Goal: Contribute content

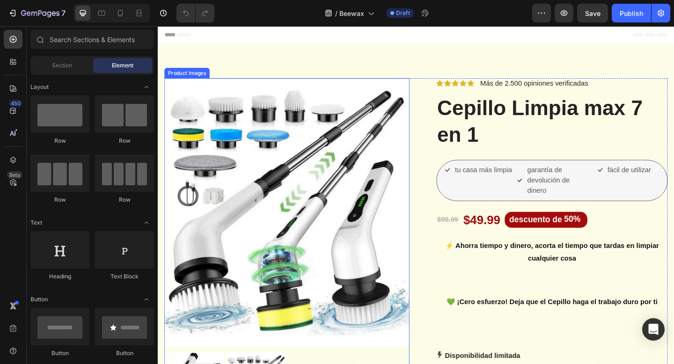
click at [307, 110] on img at bounding box center [298, 229] width 267 height 293
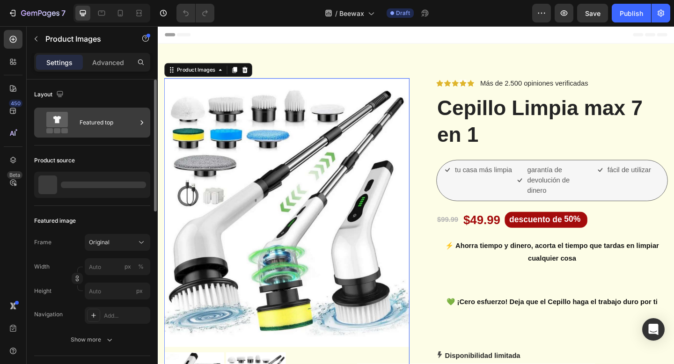
click at [92, 129] on div "Featured top" at bounding box center [108, 123] width 57 height 22
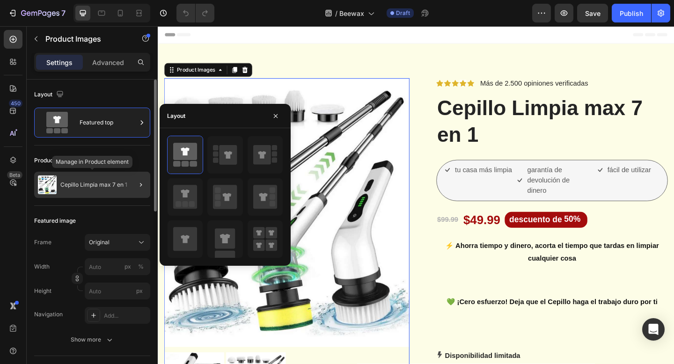
click at [89, 183] on p "Cepillo Limpia max 7 en 1" at bounding box center [93, 185] width 67 height 7
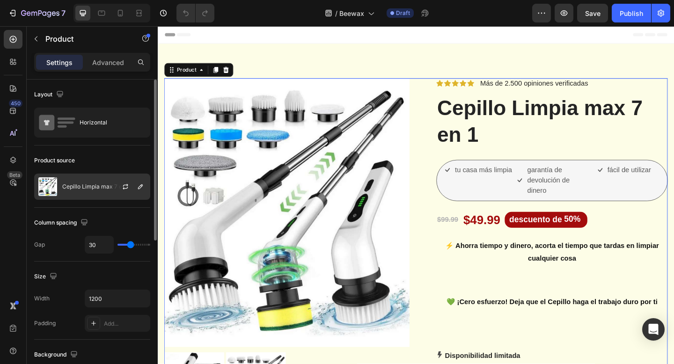
click at [93, 196] on div "Cepillo Limpia max 7 en 1" at bounding box center [92, 187] width 116 height 26
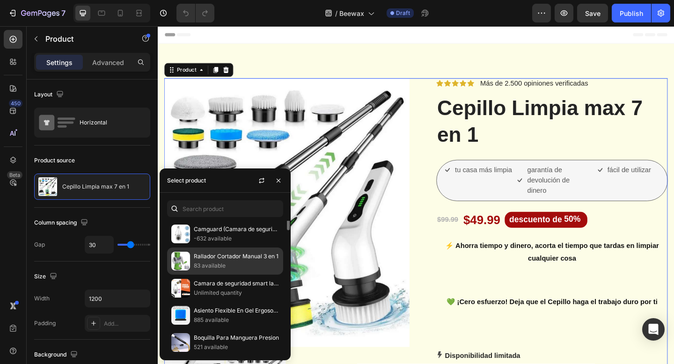
scroll to position [4, 0]
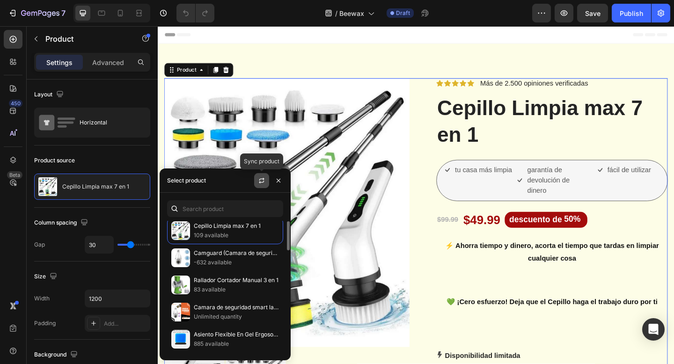
click at [264, 187] on button "button" at bounding box center [261, 180] width 15 height 15
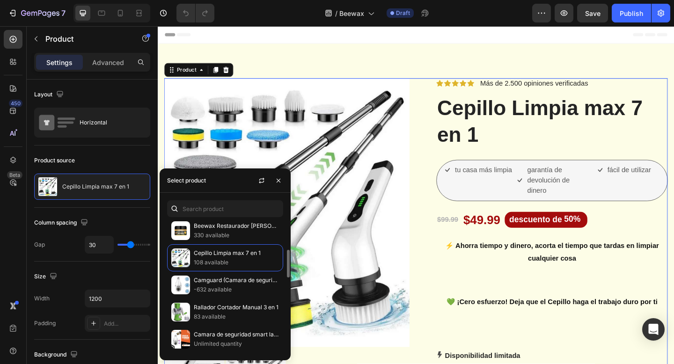
scroll to position [0, 0]
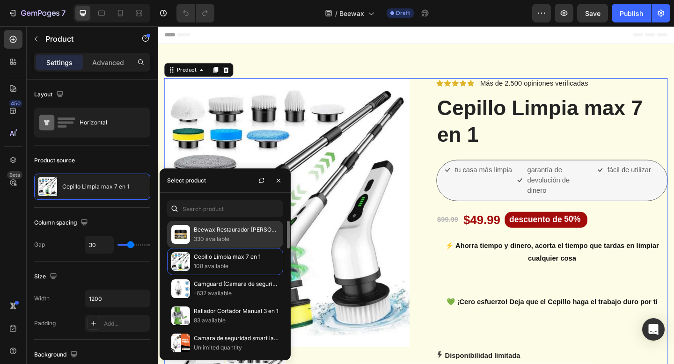
click at [241, 230] on p "Beewax Restaurador [PERSON_NAME]" at bounding box center [236, 229] width 85 height 9
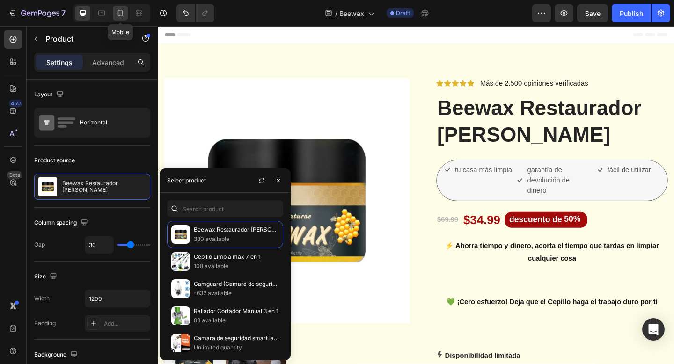
click at [116, 12] on icon at bounding box center [120, 12] width 9 height 9
type input "0"
type input "100%"
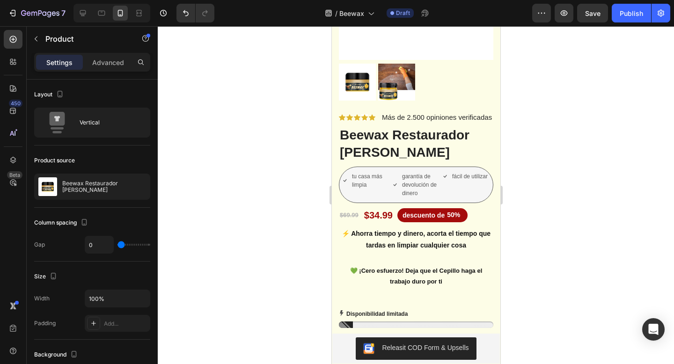
scroll to position [141, 0]
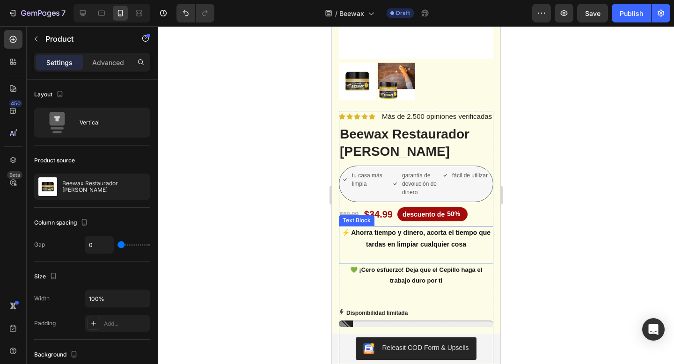
click at [404, 241] on p "⚡️ Ahorra tiempo y dinero, acorta el tiempo que tardas en limpiar cualquier cosa" at bounding box center [415, 238] width 153 height 23
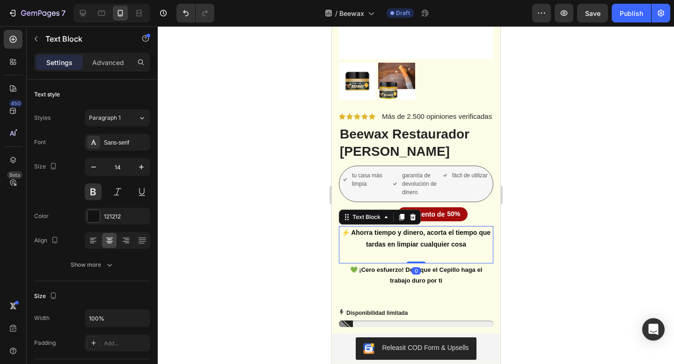
click at [404, 241] on p "⚡️ Ahorra tiempo y dinero, acorta el tiempo que tardas en limpiar cualquier cosa" at bounding box center [415, 238] width 153 height 23
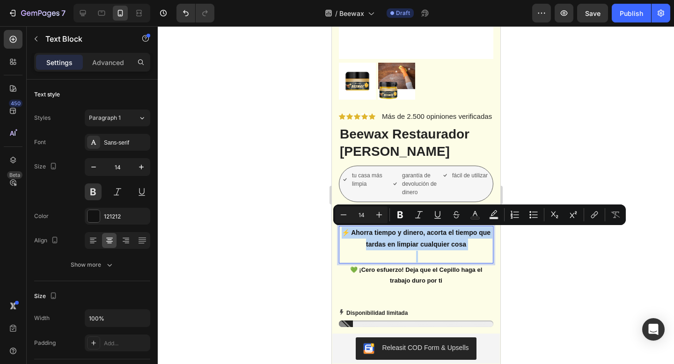
click at [438, 239] on p "⚡️ Ahorra tiempo y dinero, acorta el tiempo que tardas en limpiar cualquier cosa" at bounding box center [415, 238] width 153 height 23
drag, startPoint x: 466, startPoint y: 246, endPoint x: 350, endPoint y: 233, distance: 116.3
click at [350, 233] on p "⚡️ Ahorra tiempo y dinero, acorta el tiempo que tardas en limpiar cualquier cosa" at bounding box center [415, 238] width 153 height 23
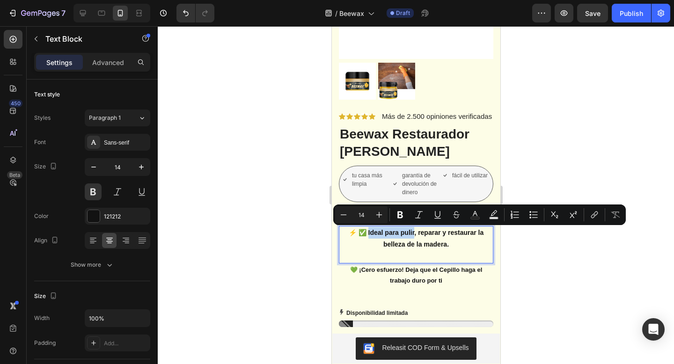
drag, startPoint x: 412, startPoint y: 234, endPoint x: 366, endPoint y: 235, distance: 45.4
click at [366, 235] on p "⚡️ ✅ Ideal para pulir, reparar y restaurar la belleza de la madera." at bounding box center [415, 238] width 153 height 23
copy p "Ideal para pulir"
click at [358, 183] on p "tu casa más limpia" at bounding box center [369, 179] width 36 height 17
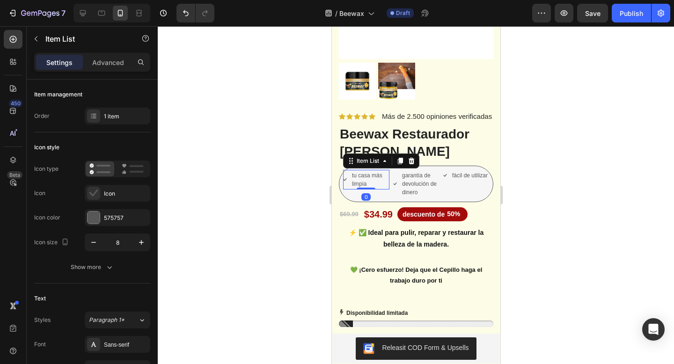
click at [358, 183] on p "tu casa más limpia" at bounding box center [369, 179] width 36 height 17
click at [536, 239] on div at bounding box center [416, 195] width 516 height 338
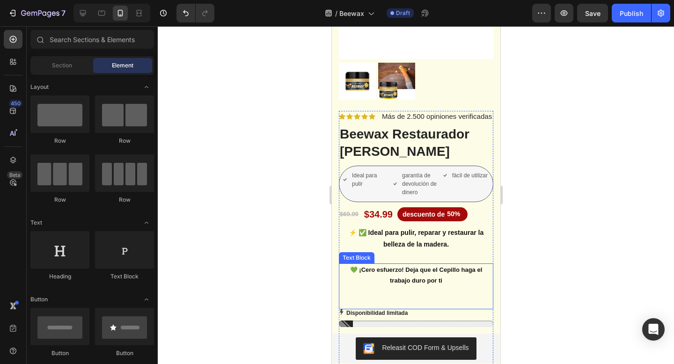
click at [414, 279] on p "💚 ¡Cero esfuerzo! Deja que el Cepillo haga el trabajo duro por ti" at bounding box center [415, 275] width 153 height 22
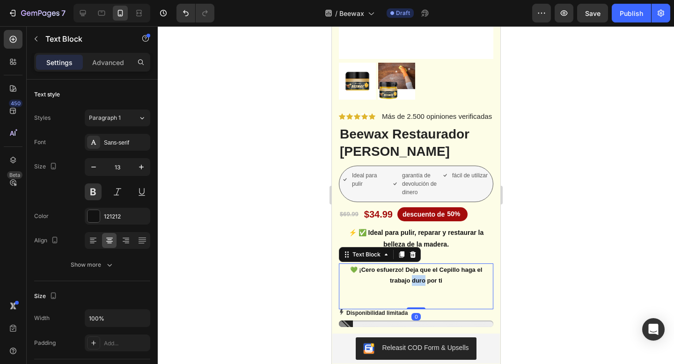
click at [414, 279] on p "💚 ¡Cero esfuerzo! Deja que el Cepillo haga el trabajo duro por ti" at bounding box center [415, 275] width 153 height 22
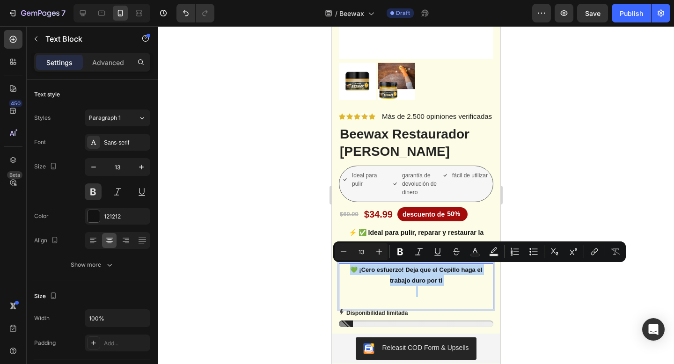
click at [430, 279] on p "💚 ¡Cero esfuerzo! Deja que el Cepillo haga el trabajo duro por ti" at bounding box center [415, 275] width 153 height 22
drag, startPoint x: 442, startPoint y: 282, endPoint x: 357, endPoint y: 270, distance: 86.0
click at [357, 270] on p "💚 ¡Cero esfuerzo! Deja que el Cepillo haga el trabajo duro por ti" at bounding box center [415, 275] width 153 height 22
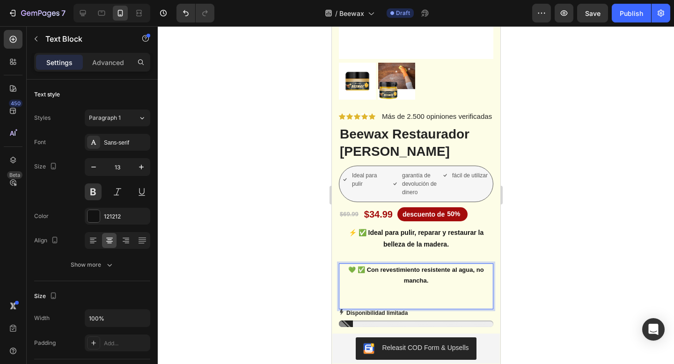
click at [364, 271] on p "💚 ✅ Con revestimiento resistente al agua, no mancha." at bounding box center [415, 275] width 153 height 22
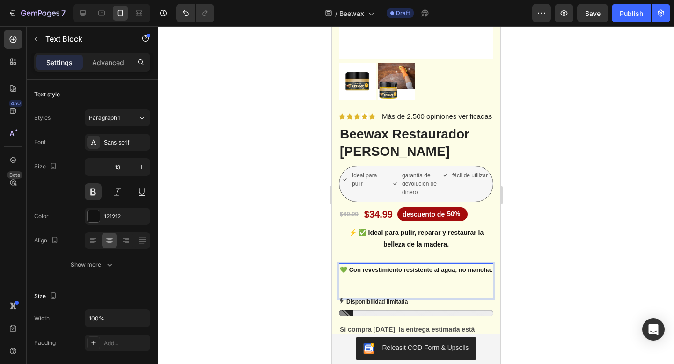
click at [582, 234] on div at bounding box center [416, 195] width 516 height 338
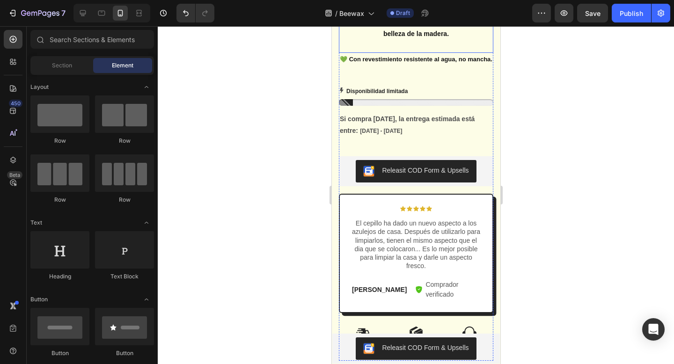
scroll to position [355, 0]
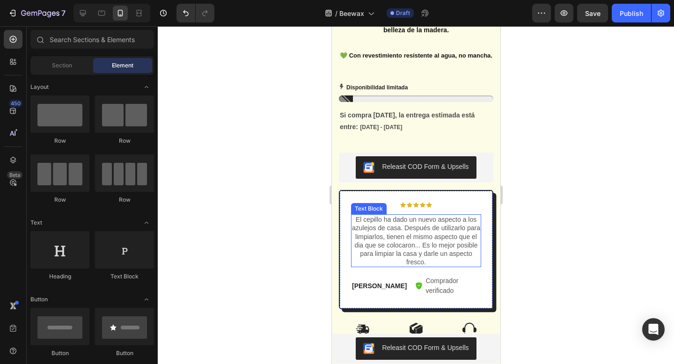
click at [442, 236] on p "El cepillo ha dado un nuevo aspecto a los azulejos de casa. Después de utilizar…" at bounding box center [415, 240] width 128 height 51
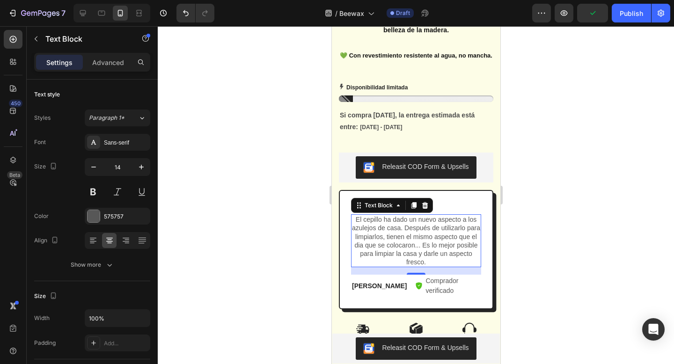
click at [464, 231] on p "El cepillo ha dado un nuevo aspecto a los azulejos de casa. Después de utilizar…" at bounding box center [415, 240] width 128 height 51
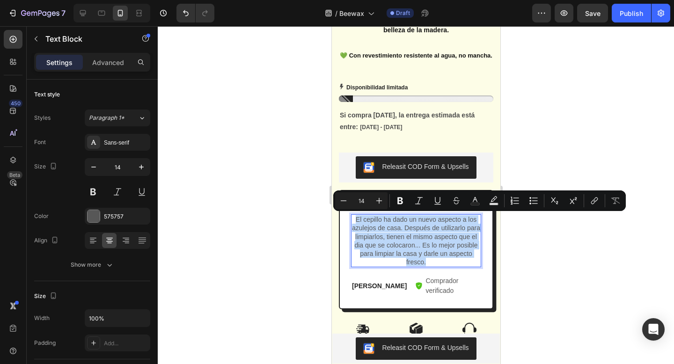
copy p "El cepillo ha dado un nuevo aspecto a los azulejos de casa. Después de utilizar…"
click at [366, 122] on div "Si compra [DATE], la entrega estimada está entre: [DATE] - [DATE]" at bounding box center [415, 121] width 154 height 25
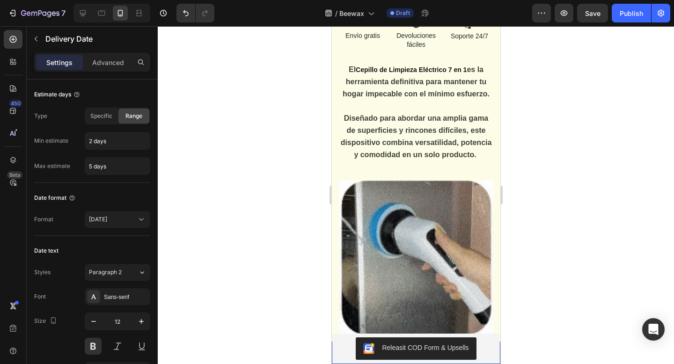
scroll to position [662, 0]
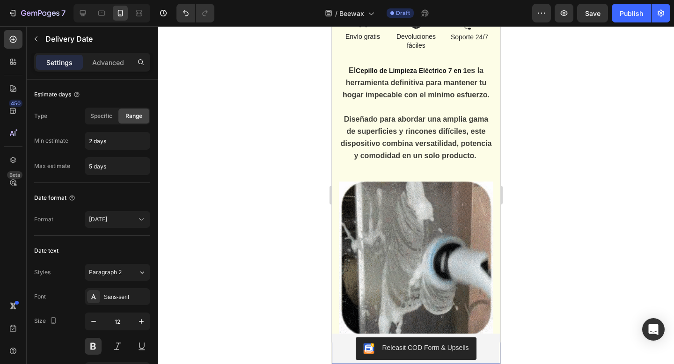
click at [366, 122] on span "Diseñado para abordar una amplia gama de superficies y rincones difíciles, este…" at bounding box center [415, 137] width 151 height 45
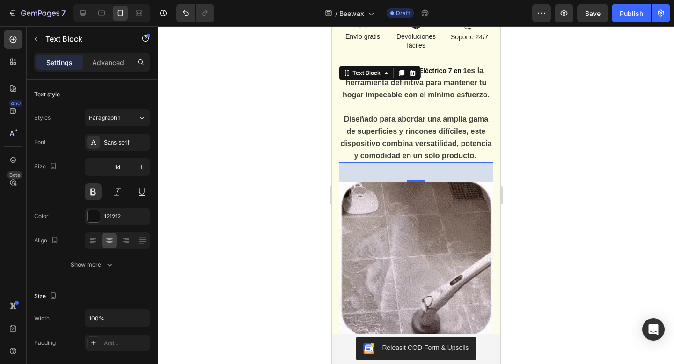
click at [392, 115] on span "Diseñado para abordar una amplia gama de superficies y rincones difíciles, este…" at bounding box center [415, 137] width 151 height 45
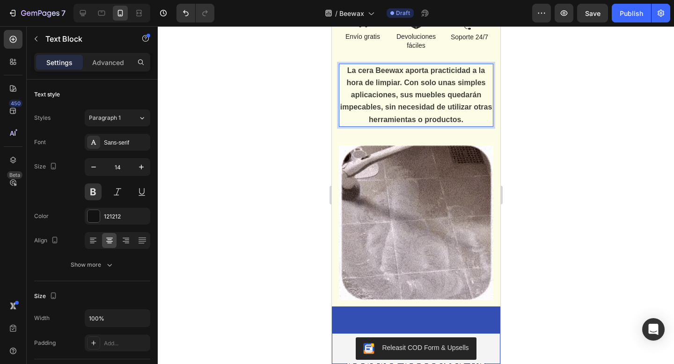
click at [403, 71] on span "La cera Beewax aporta practicidad a la hora de limpiar. Con solo unas simples a…" at bounding box center [416, 94] width 152 height 57
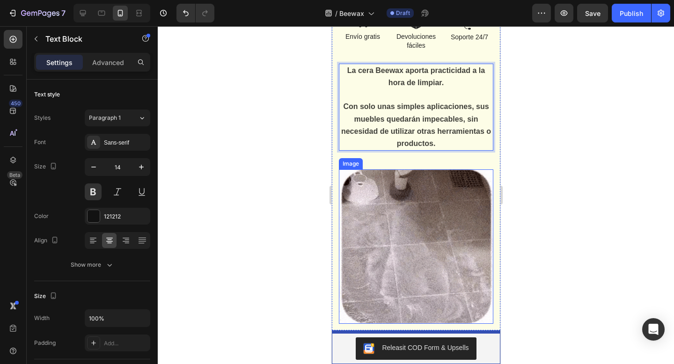
click at [427, 227] on img at bounding box center [415, 246] width 154 height 154
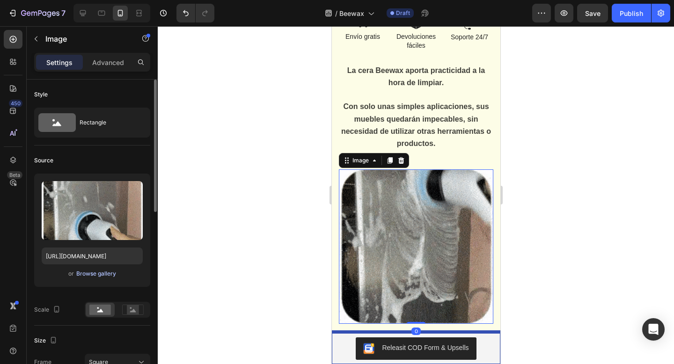
click at [88, 271] on div "Browse gallery" at bounding box center [96, 274] width 40 height 8
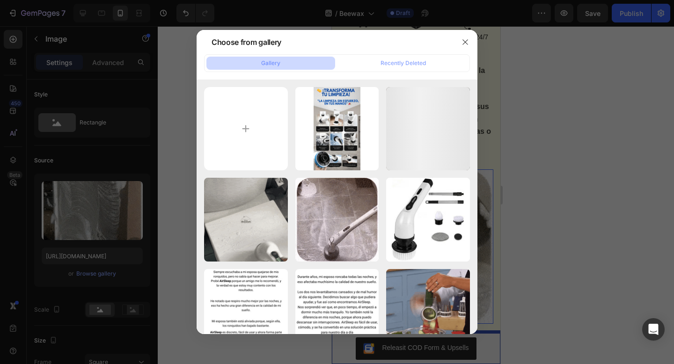
type input "C:\fakepath\6290eb8e7e882_480x480 (1).webp"
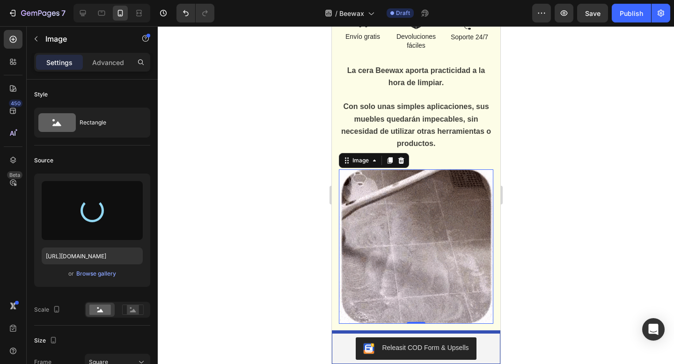
type input "[URL][DOMAIN_NAME]"
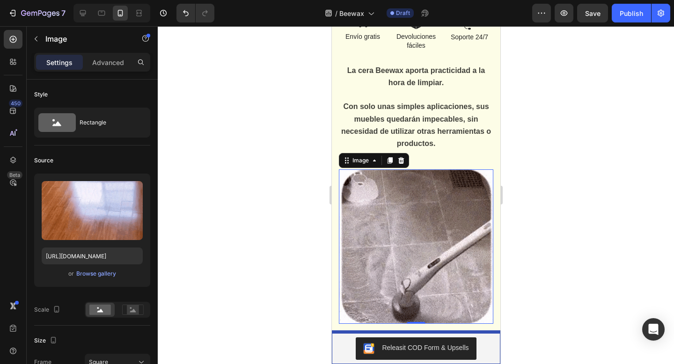
click at [273, 167] on div at bounding box center [416, 195] width 516 height 338
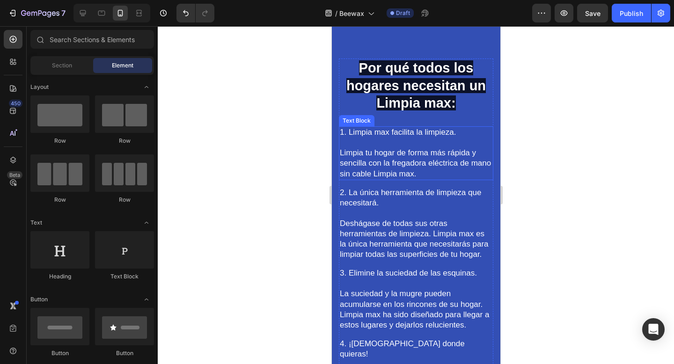
scroll to position [955, 0]
click at [429, 89] on span "Por qué todos los hogares necesitan un Limpia max:" at bounding box center [415, 85] width 139 height 50
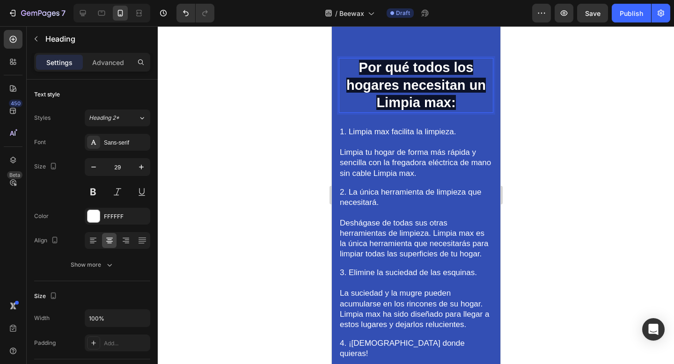
click at [432, 97] on span "Por qué todos los hogares necesitan un Limpia max:" at bounding box center [415, 85] width 139 height 50
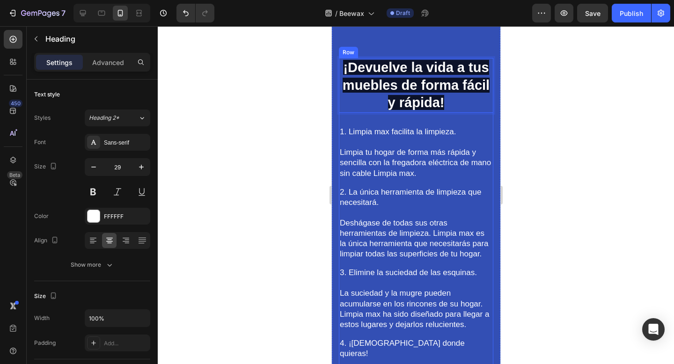
click at [438, 183] on div "¡Devuelve la vida a tus muebles de forma fácil y rápida! Heading 28 1. Limpia m…" at bounding box center [415, 233] width 154 height 350
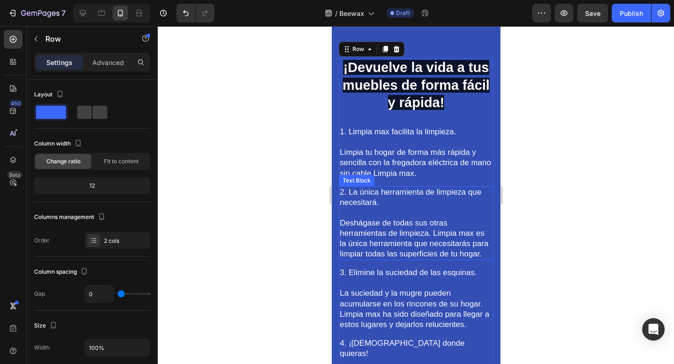
click at [405, 248] on p "Deshágase de todas sus otras herramientas de limpieza. Limpia max es la única h…" at bounding box center [415, 238] width 153 height 41
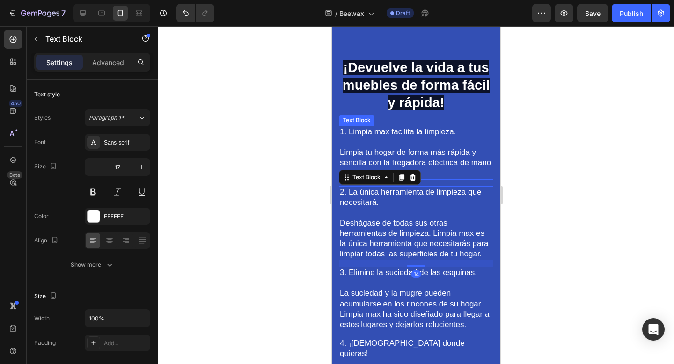
click at [422, 157] on p "Limpia tu hogar de forma más rápida y sencilla con la fregadora eléctrica de ma…" at bounding box center [415, 162] width 153 height 31
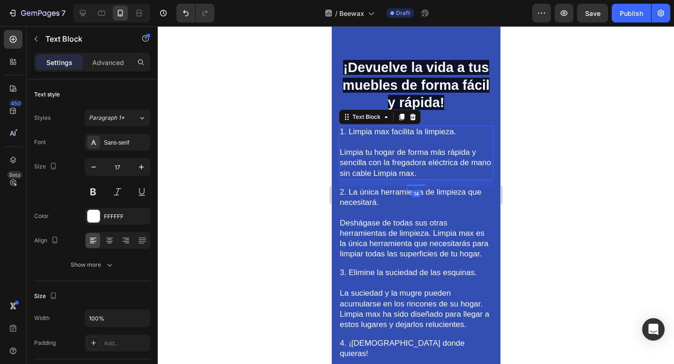
click at [422, 157] on p "Limpia tu hogar de forma más rápida y sencilla con la fregadora eléctrica de ma…" at bounding box center [415, 162] width 153 height 31
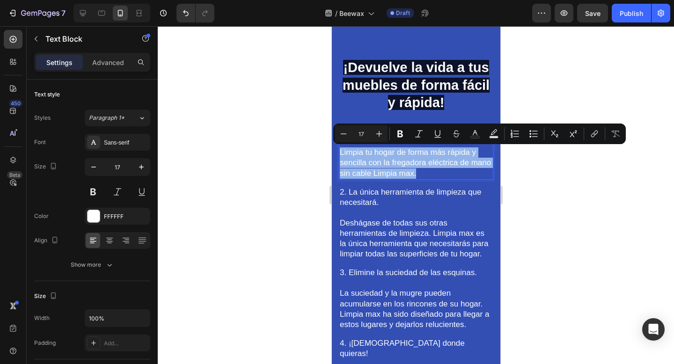
click at [422, 157] on p "Limpia tu hogar de forma más rápida y sencilla con la fregadora eléctrica de ma…" at bounding box center [415, 162] width 153 height 31
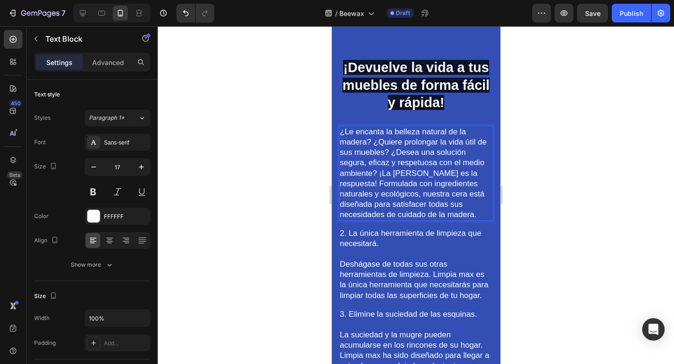
click at [375, 144] on p "¿Le encanta la belleza natural de la madera? ¿Quiere prolongar la vida útil de …" at bounding box center [415, 173] width 153 height 93
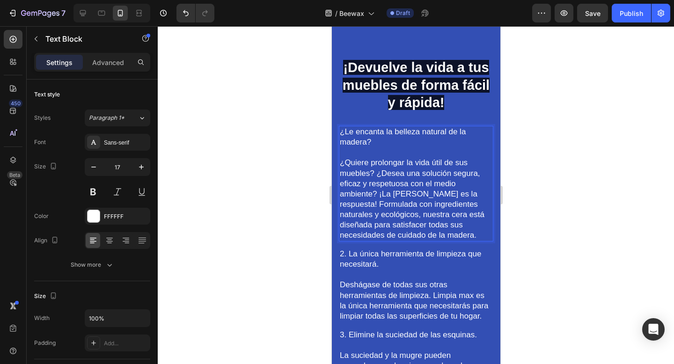
click at [378, 197] on p "¿Quiere prolongar la vida útil de sus muebles? ¿Desea una solución segura, efic…" at bounding box center [415, 199] width 153 height 83
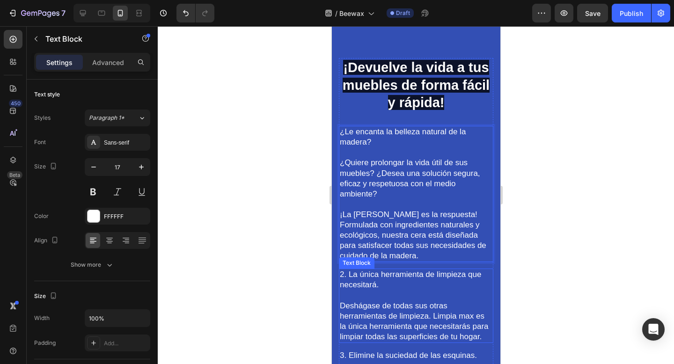
click at [416, 310] on p "Deshágase de todas sus otras herramientas de limpieza. Limpia max es la única h…" at bounding box center [415, 321] width 153 height 41
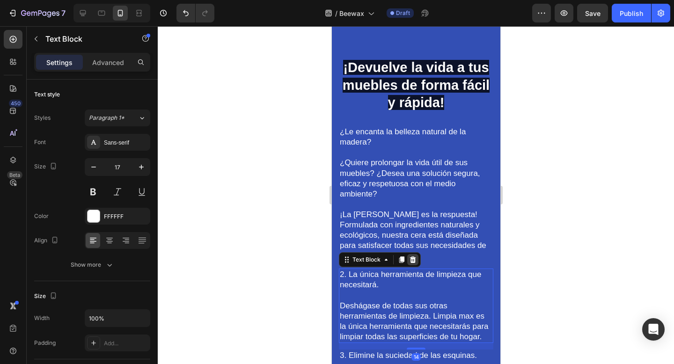
click at [416, 261] on div at bounding box center [412, 259] width 11 height 11
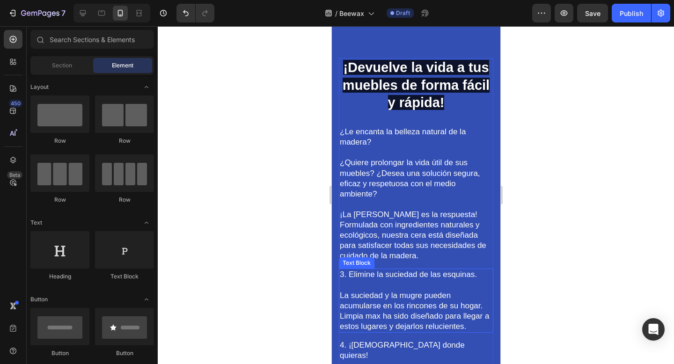
click at [420, 294] on p "La suciedad y la mugre pueden acumularse en los rincones de su hogar. Limpia ma…" at bounding box center [415, 311] width 153 height 41
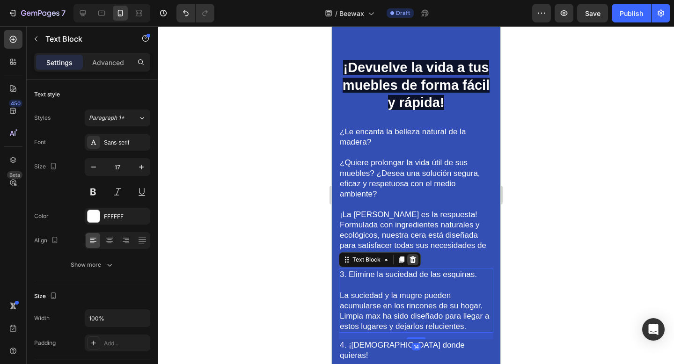
click at [413, 260] on icon at bounding box center [413, 259] width 6 height 7
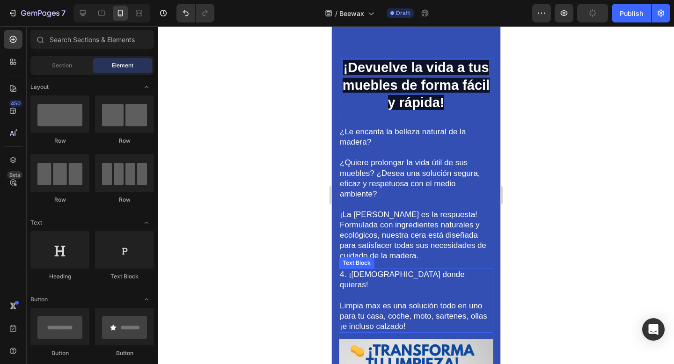
click at [415, 291] on p at bounding box center [415, 296] width 153 height 10
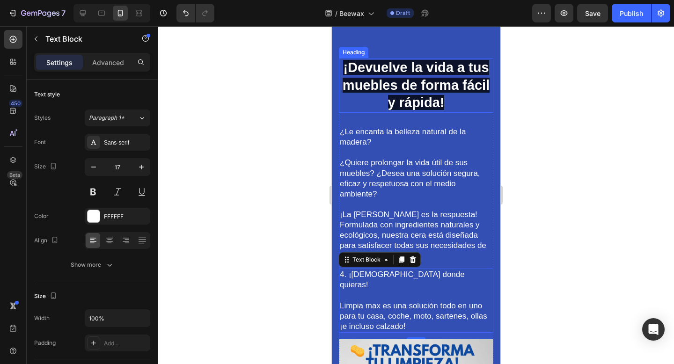
click at [434, 86] on span "¡Devuelve la vida a tus muebles de forma fácil y rápida!" at bounding box center [415, 85] width 147 height 50
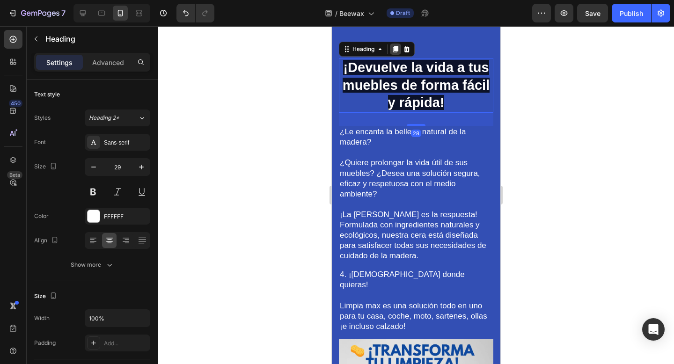
click at [395, 48] on icon at bounding box center [395, 49] width 5 height 7
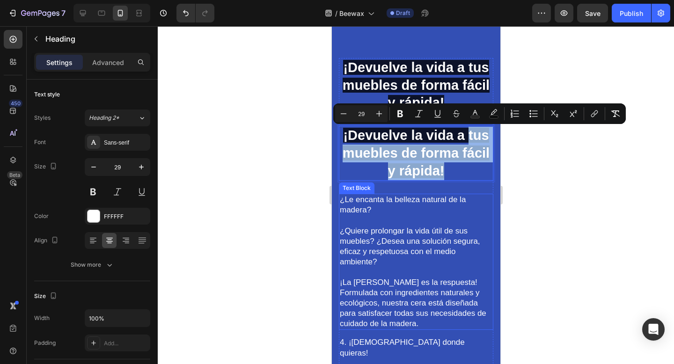
drag, startPoint x: 467, startPoint y: 141, endPoint x: 415, endPoint y: 314, distance: 180.4
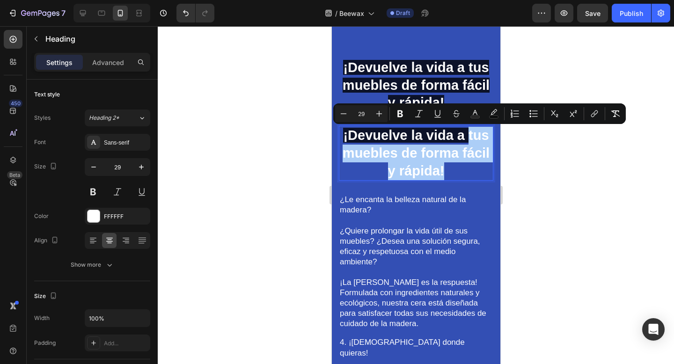
click at [544, 203] on div at bounding box center [416, 195] width 516 height 338
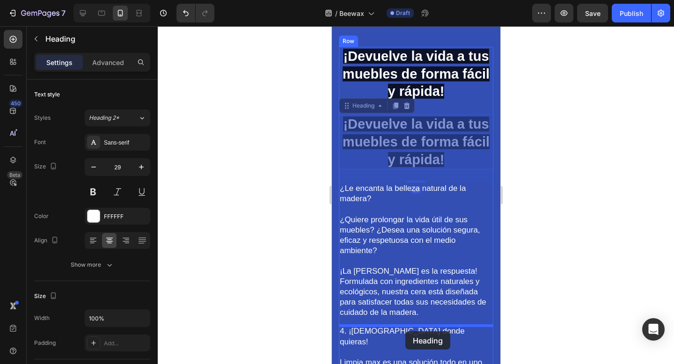
drag, startPoint x: 425, startPoint y: 154, endPoint x: 405, endPoint y: 331, distance: 179.0
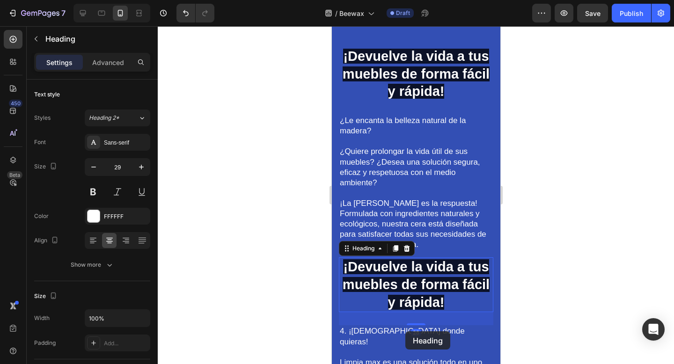
scroll to position [968, 0]
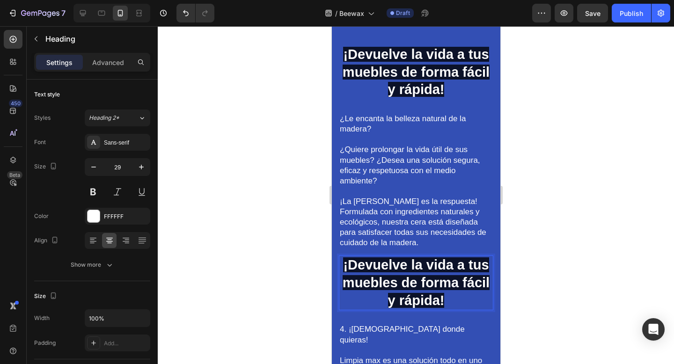
click at [413, 292] on p "¡Devuelve la vida a tus muebles de forma fácil y rápida!" at bounding box center [415, 282] width 153 height 53
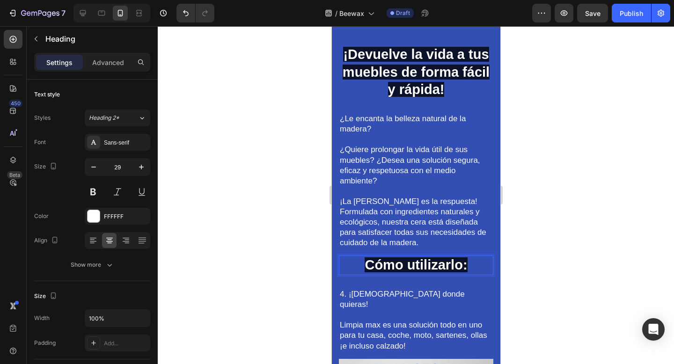
click at [413, 292] on p "4. ¡[DEMOGRAPHIC_DATA] donde quieras!" at bounding box center [415, 299] width 153 height 21
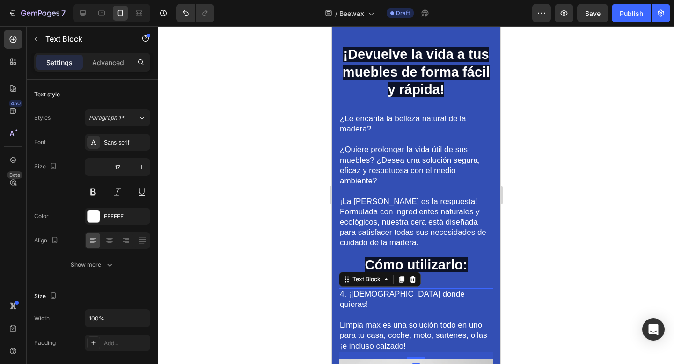
click at [413, 292] on p "4. ¡[DEMOGRAPHIC_DATA] donde quieras!" at bounding box center [415, 299] width 153 height 21
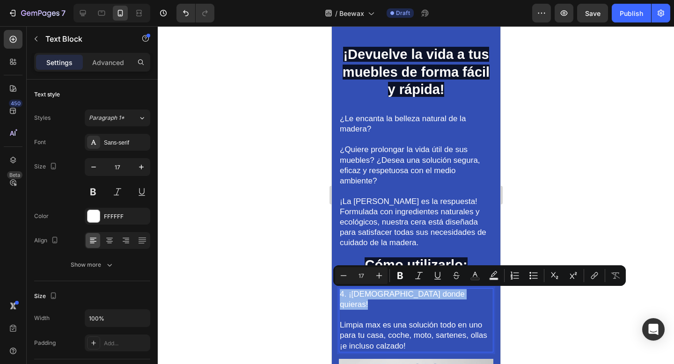
click at [406, 335] on p "Limpia max es una solución todo en uno para tu casa, coche, moto, sartenes, oll…" at bounding box center [415, 335] width 153 height 31
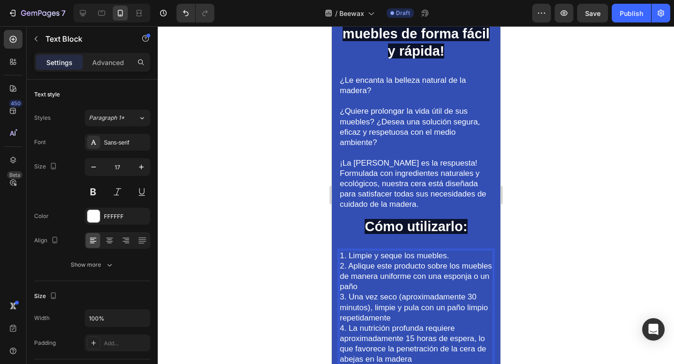
scroll to position [1016, 0]
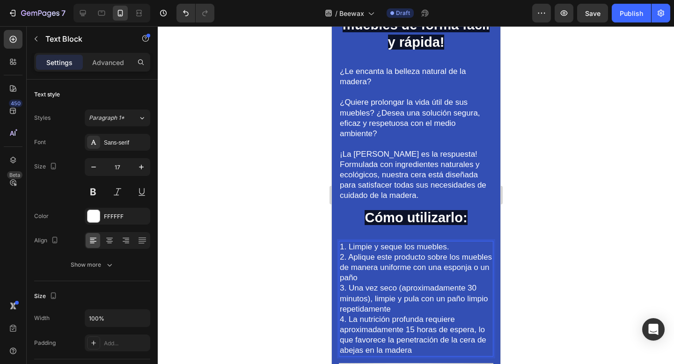
click at [451, 246] on p "1. Limpie y seque los muebles." at bounding box center [415, 247] width 153 height 10
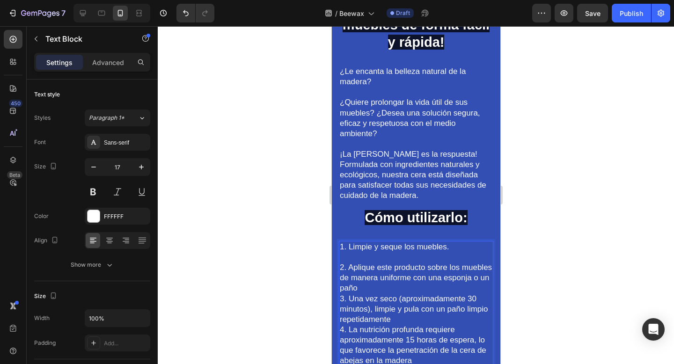
click at [428, 286] on p "2. Aplique este producto sobre los muebles de manera uniforme con una esponja o…" at bounding box center [415, 278] width 153 height 31
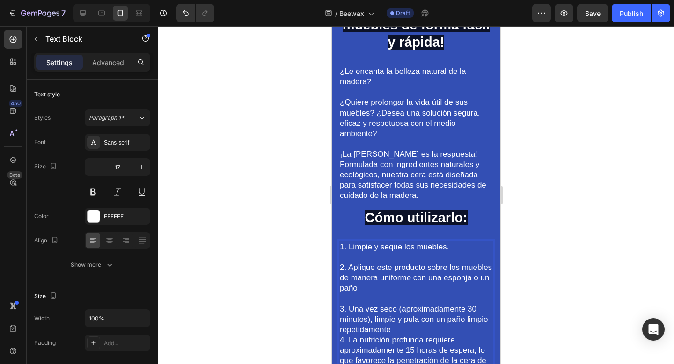
click at [420, 334] on p "3. Una vez seco (aproximadamente 30 minutos), limpie y pula con un paño limpio …" at bounding box center [415, 319] width 153 height 31
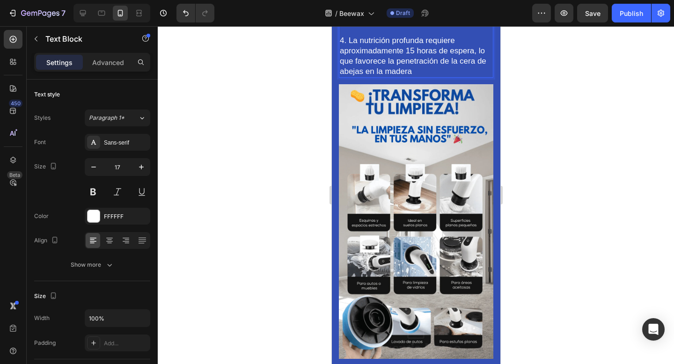
scroll to position [1219, 0]
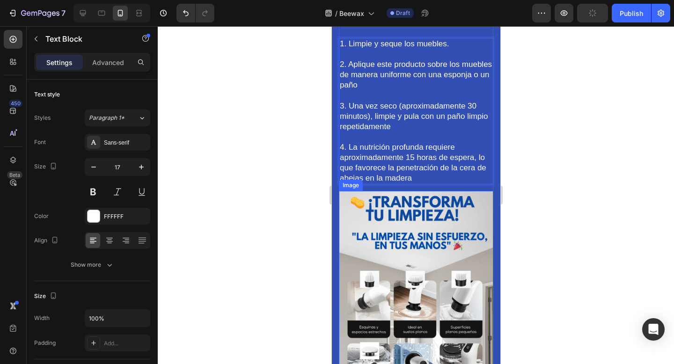
click at [450, 256] on img at bounding box center [415, 328] width 154 height 275
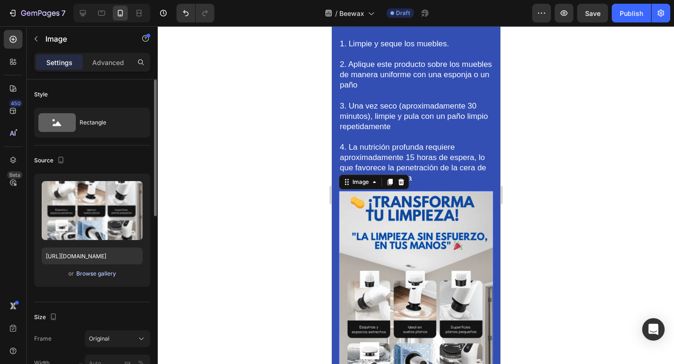
click at [81, 271] on div "Browse gallery" at bounding box center [96, 274] width 40 height 8
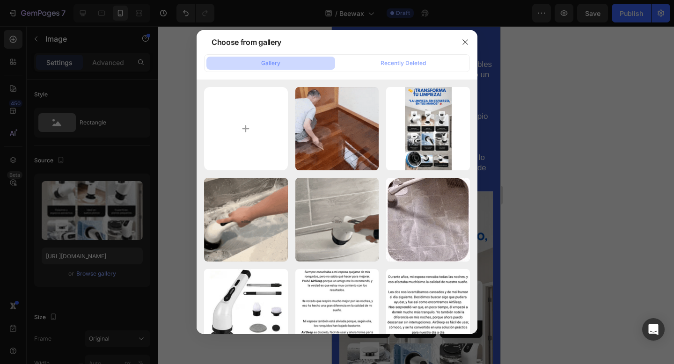
type input "C:\fakepath\pf-e4dc0630--g1cbmin_1200x_c4c06a9d-e312-4d6b-90e2-e0df69565517_480…"
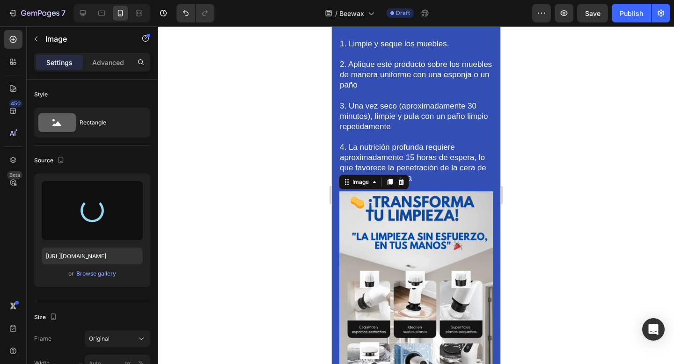
type input "[URL][DOMAIN_NAME]"
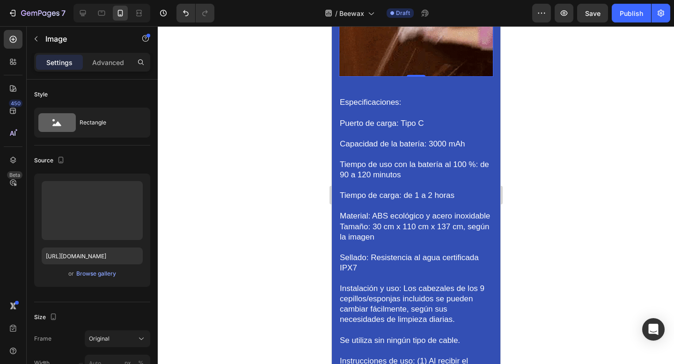
scroll to position [1483, 0]
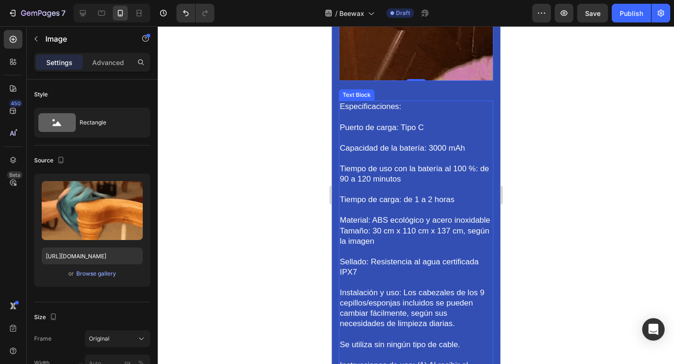
click at [426, 148] on p "Capacidad de la batería: 3000 mAh" at bounding box center [415, 148] width 153 height 10
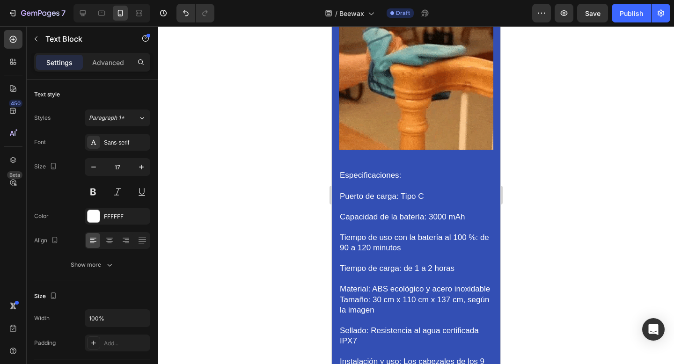
scroll to position [1418, 0]
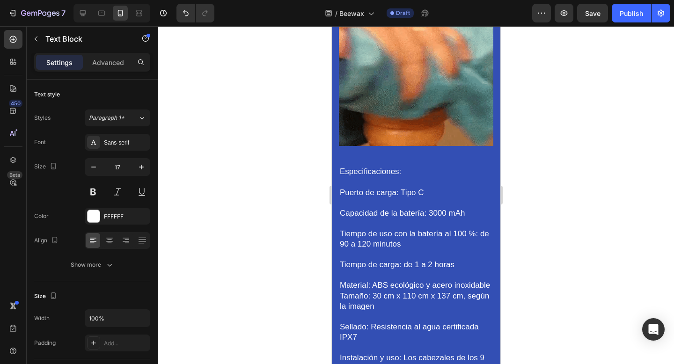
click at [397, 208] on p "Capacidad de la batería: 3000 mAh" at bounding box center [415, 213] width 153 height 10
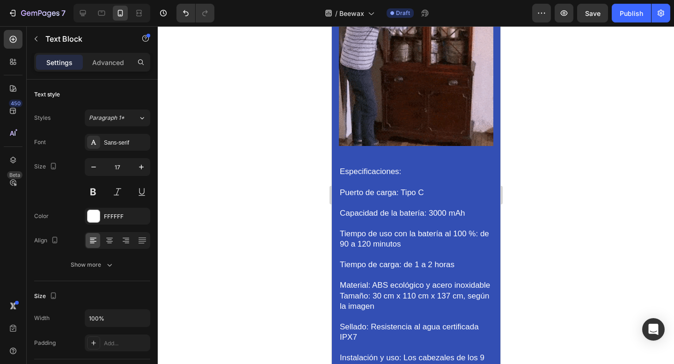
click at [397, 208] on p "Capacidad de la batería: 3000 mAh" at bounding box center [415, 213] width 153 height 10
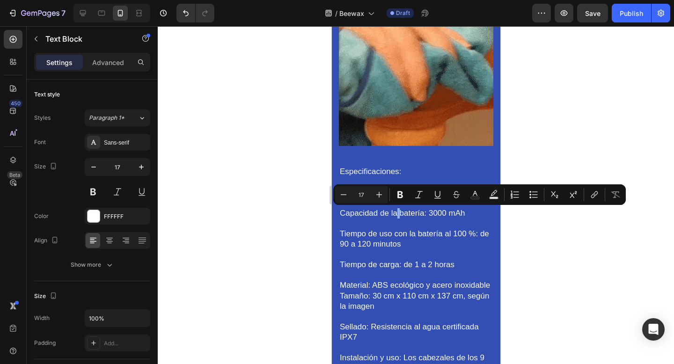
click at [397, 225] on p "Rich Text Editor. Editing area: main" at bounding box center [415, 224] width 153 height 10
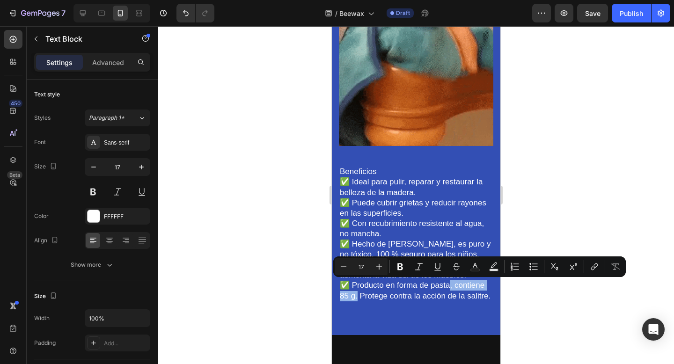
drag, startPoint x: 356, startPoint y: 300, endPoint x: 448, endPoint y: 289, distance: 92.8
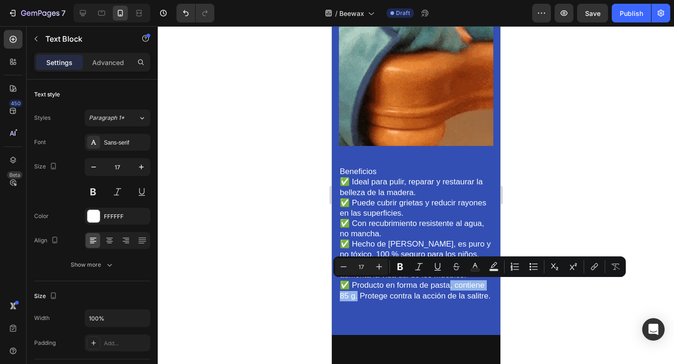
click at [448, 289] on p "✅ Producto en forma de pasta, contiene 85 g. Protege contra la acción de la sal…" at bounding box center [415, 290] width 153 height 21
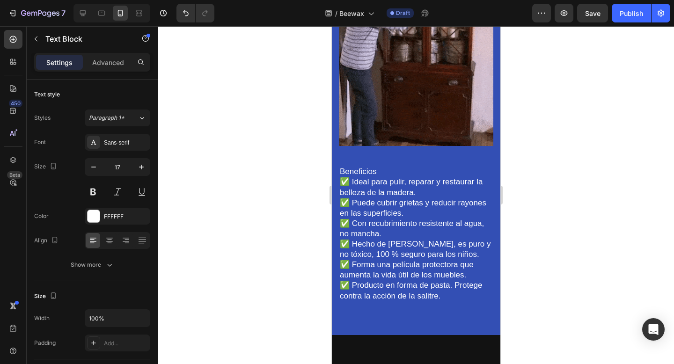
click at [404, 175] on p "Beneficios" at bounding box center [415, 172] width 153 height 10
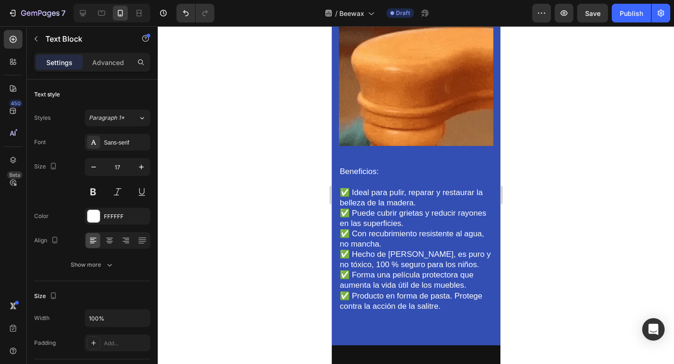
click at [380, 170] on p "Beneficios:" at bounding box center [415, 172] width 153 height 10
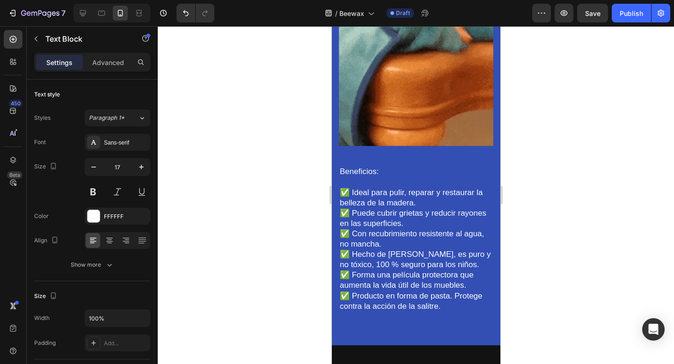
click at [380, 170] on p "Beneficios:" at bounding box center [415, 172] width 153 height 10
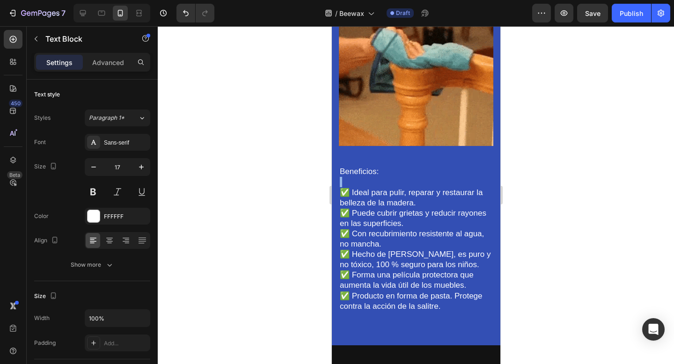
click at [380, 170] on p "Beneficios:" at bounding box center [415, 172] width 153 height 10
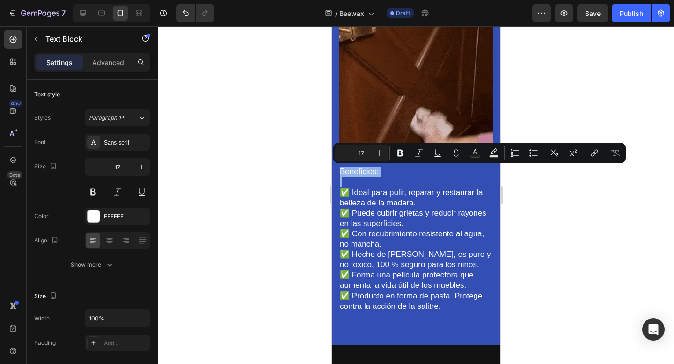
copy p "Beneficios:"
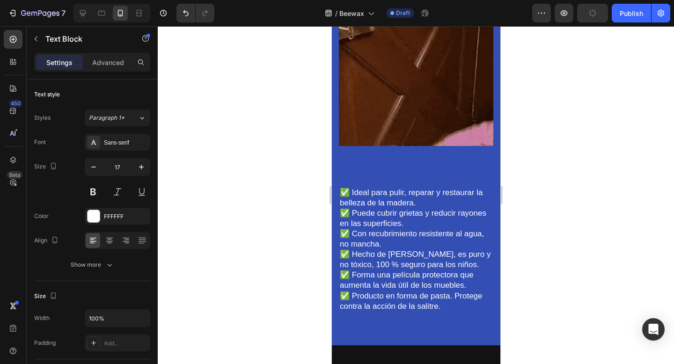
click at [435, 204] on p "✅ Ideal para pulir, reparar y restaurar la belleza de la madera." at bounding box center [415, 198] width 153 height 21
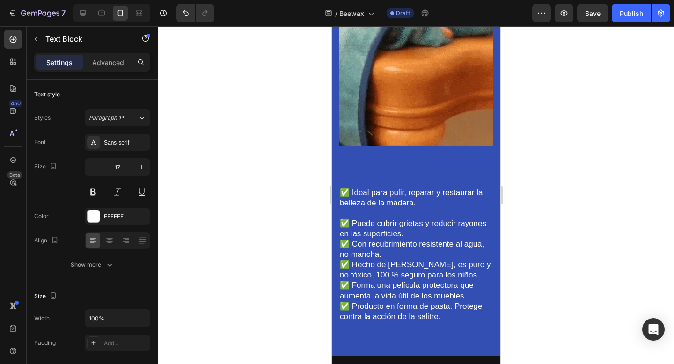
click at [432, 235] on p "✅ Puede cubrir grietas y reducir rayones en las superficies." at bounding box center [415, 229] width 153 height 21
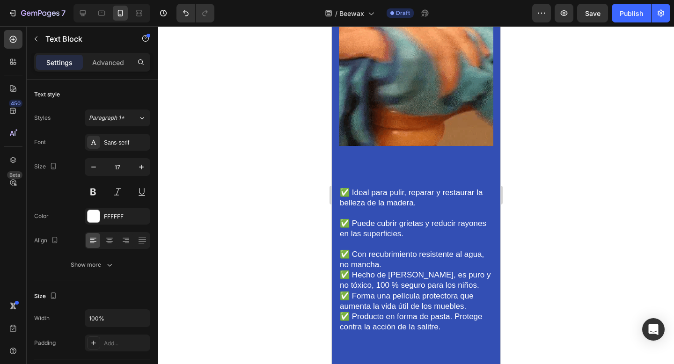
click at [437, 266] on p "✅ Con recubrimiento resistente al agua, no mancha." at bounding box center [415, 259] width 153 height 21
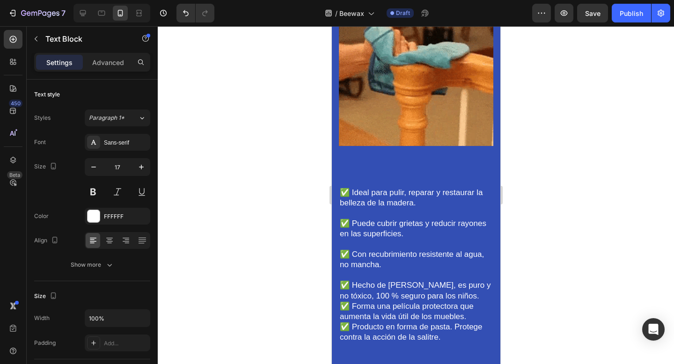
click at [474, 298] on p "✅ Hecho de [PERSON_NAME], es puro y no tóxico, 100 % seguro para los niños." at bounding box center [415, 290] width 153 height 21
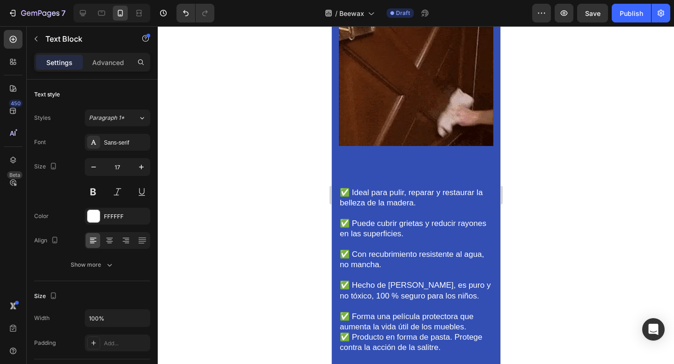
click at [474, 329] on p "✅ Forma una película protectora que aumenta la vida útil de los muebles." at bounding box center [415, 322] width 153 height 21
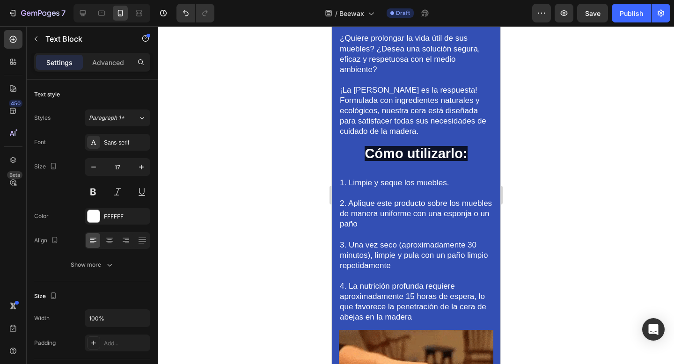
scroll to position [1038, 0]
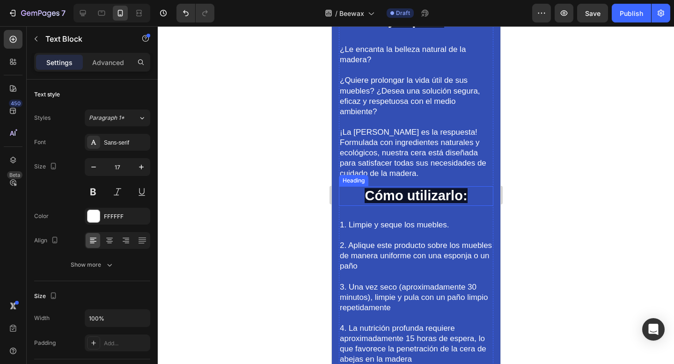
click at [436, 194] on span "Cómo utilizarlo:" at bounding box center [415, 195] width 103 height 15
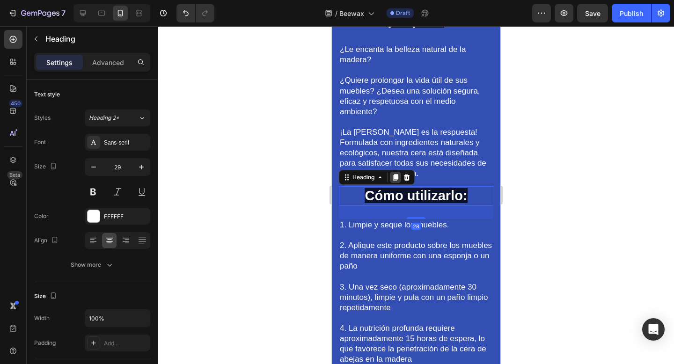
click at [395, 180] on icon at bounding box center [394, 177] width 7 height 7
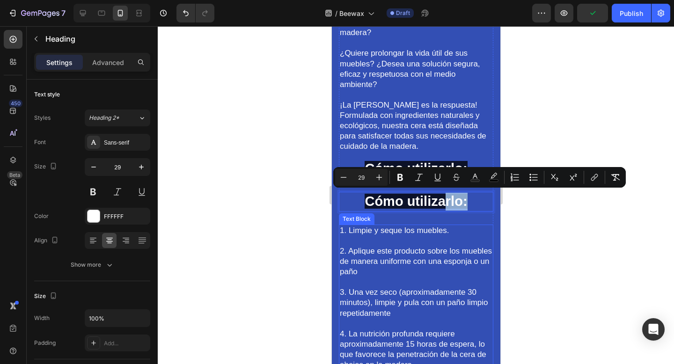
scroll to position [1067, 0]
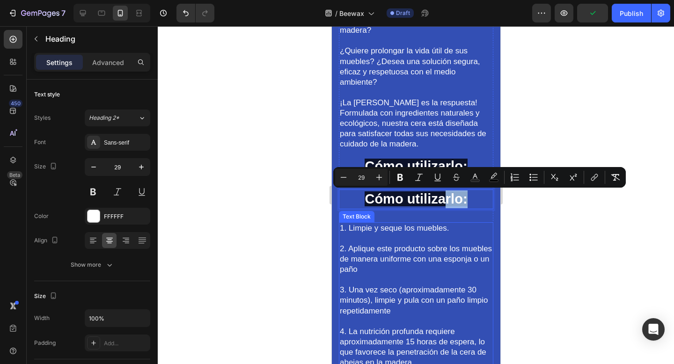
drag, startPoint x: 446, startPoint y: 230, endPoint x: 441, endPoint y: 291, distance: 61.0
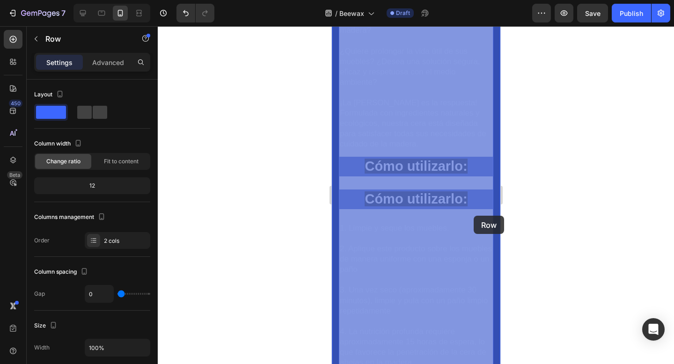
drag, startPoint x: 475, startPoint y: 210, endPoint x: 473, endPoint y: 216, distance: 5.8
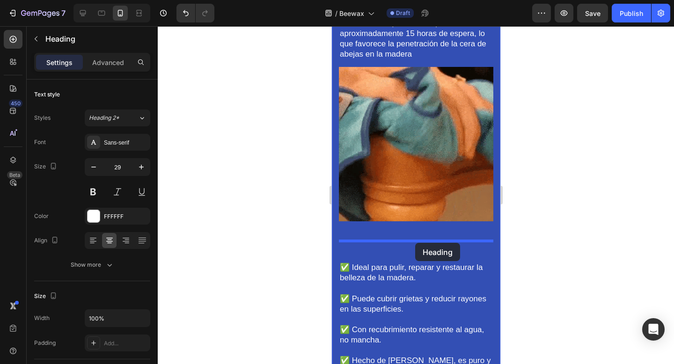
drag, startPoint x: 474, startPoint y: 202, endPoint x: 415, endPoint y: 243, distance: 71.7
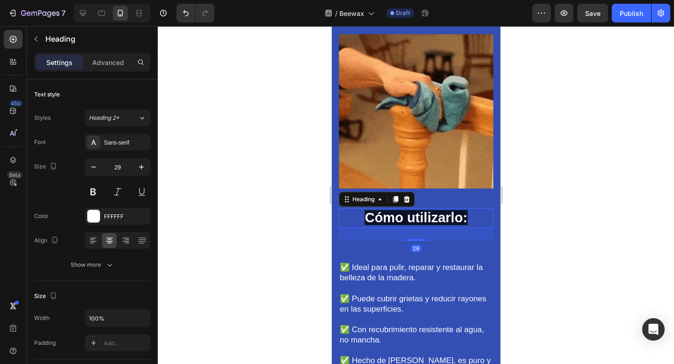
scroll to position [1343, 0]
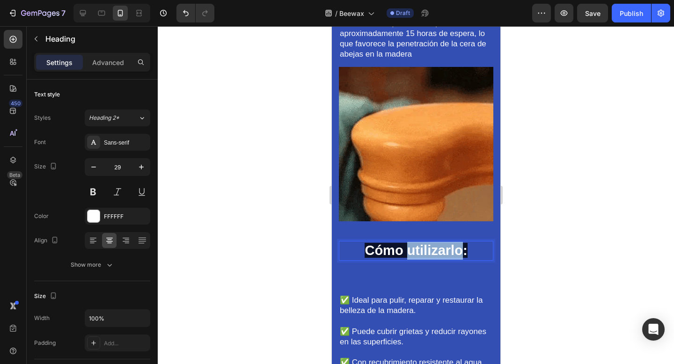
click at [414, 254] on span "Cómo utilizarlo:" at bounding box center [415, 250] width 103 height 15
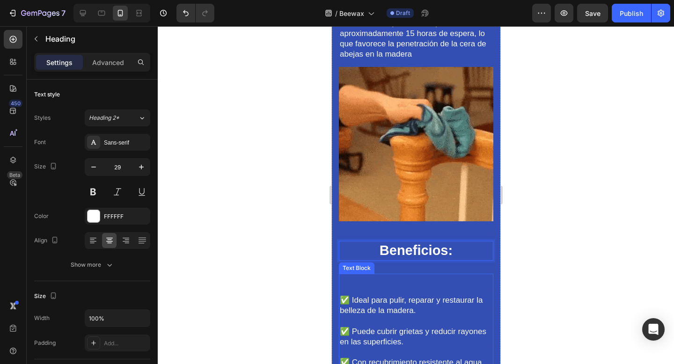
click at [410, 286] on p "Rich Text Editor. Editing area: main" at bounding box center [415, 290] width 153 height 10
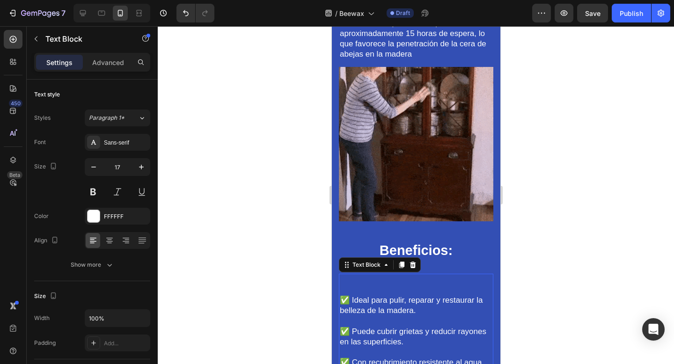
click at [576, 267] on div at bounding box center [416, 195] width 516 height 338
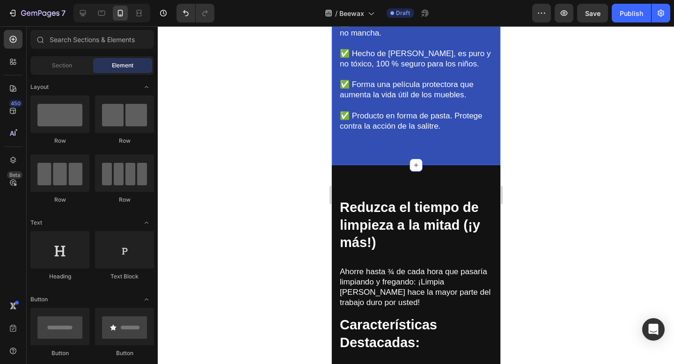
scroll to position [1691, 0]
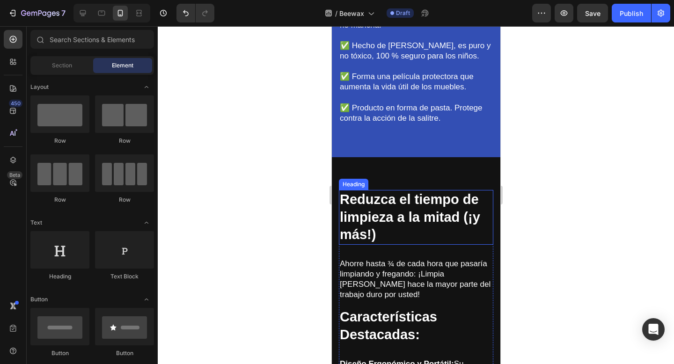
click at [401, 220] on strong "Reduzca el tiempo de limpieza a la mitad (¡y más!)" at bounding box center [409, 217] width 140 height 50
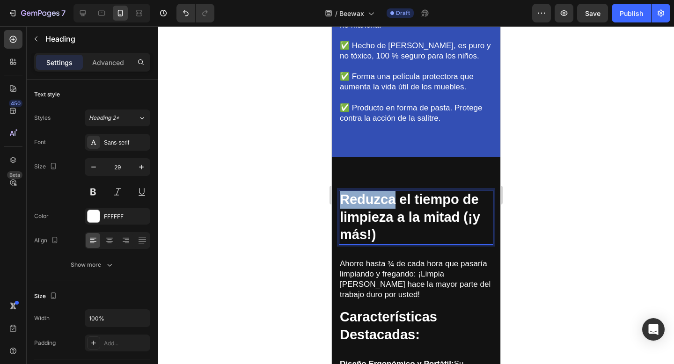
click at [386, 206] on strong "Reduzca el tiempo de limpieza a la mitad (¡y más!)" at bounding box center [409, 217] width 140 height 50
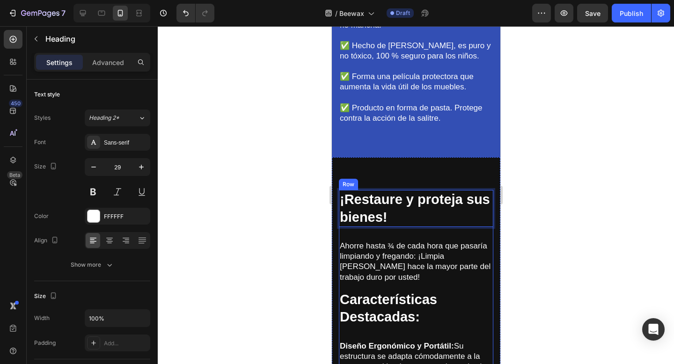
click at [392, 274] on div "¡Restaure y proteja sus bienes! Heading 28 Ahorre hasta ¾ de cada hora que pasa…" at bounding box center [415, 240] width 154 height 100
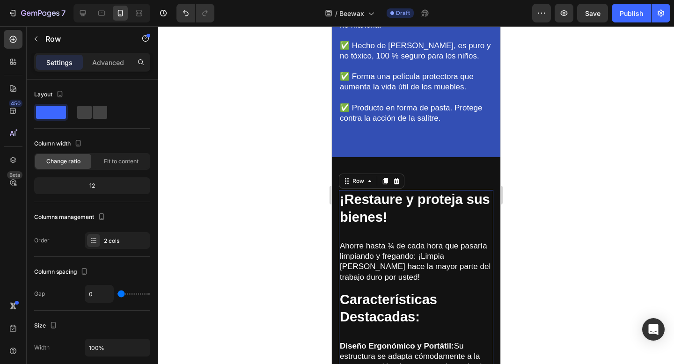
click at [392, 274] on div "⁠⁠⁠⁠⁠⁠⁠ ¡Restaure y proteja sus bienes! Heading Ahorre hasta ¾ de cada hora que…" at bounding box center [415, 240] width 154 height 100
click at [403, 266] on p "Ahorre hasta ¾ de cada hora que pasaría limpiando y fregando: ¡Limpia [PERSON_N…" at bounding box center [415, 261] width 153 height 41
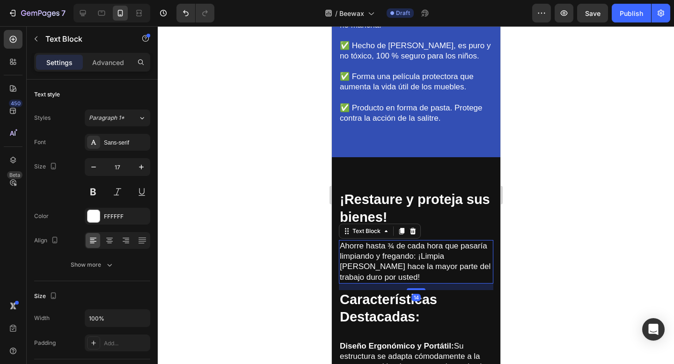
click at [403, 266] on p "Ahorre hasta ¾ de cada hora que pasaría limpiando y fregando: ¡Limpia [PERSON_N…" at bounding box center [415, 261] width 153 height 41
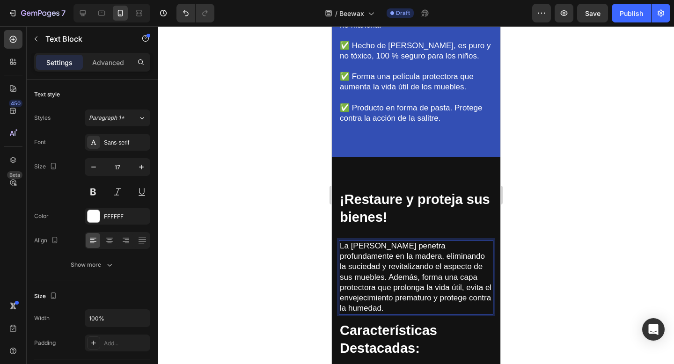
click at [388, 278] on p "La [PERSON_NAME] penetra profundamente en la madera, eliminando la suciedad y r…" at bounding box center [415, 277] width 153 height 73
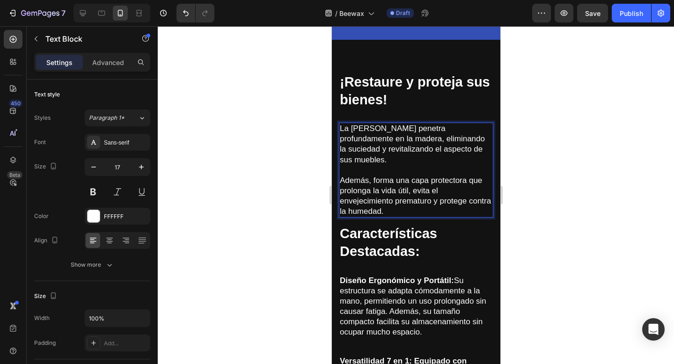
scroll to position [1812, 0]
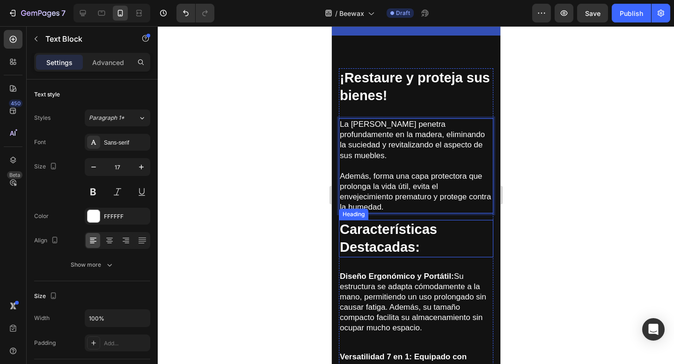
click at [395, 250] on strong "Características Destacadas:" at bounding box center [387, 238] width 97 height 33
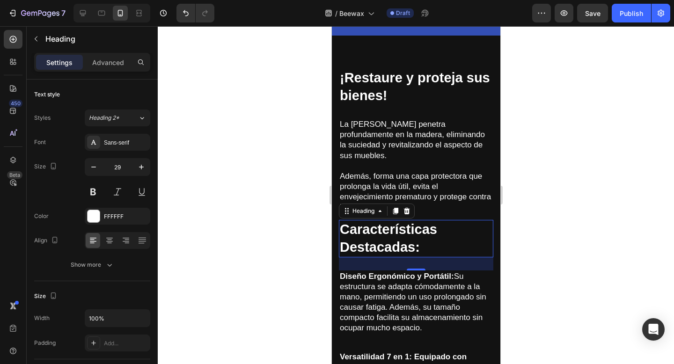
click at [359, 238] on h2 "Características Destacadas:" at bounding box center [415, 238] width 154 height 37
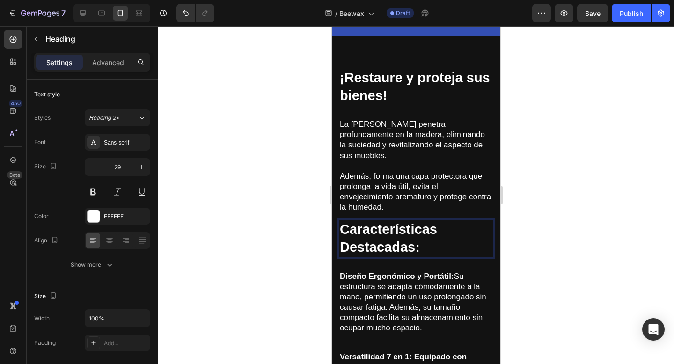
click at [359, 238] on p "Características Destacadas:" at bounding box center [415, 238] width 153 height 35
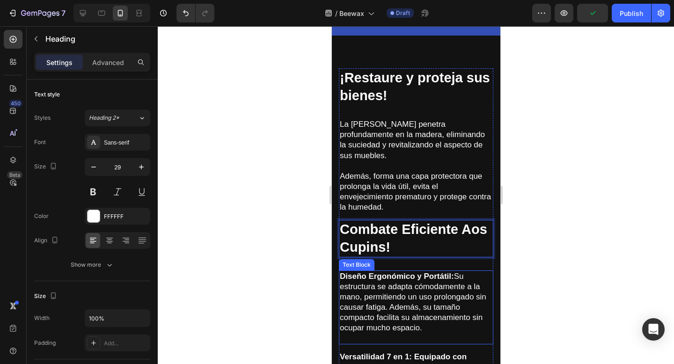
click at [397, 295] on p "Diseño Ergonómico y Portátil: Su estructura se adapta cómodamente a la mano, pe…" at bounding box center [415, 302] width 153 height 62
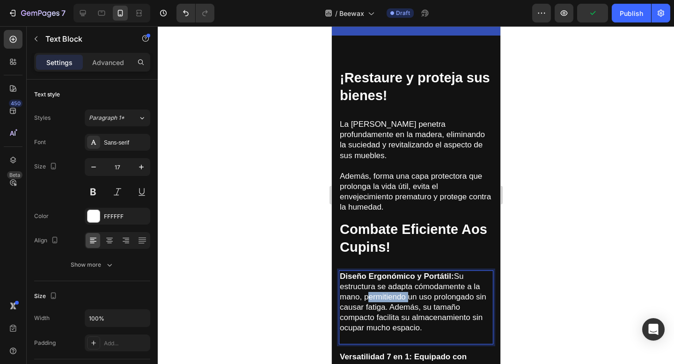
click at [397, 295] on p "Diseño Ergonómico y Portátil: Su estructura se adapta cómodamente a la mano, pe…" at bounding box center [415, 302] width 153 height 62
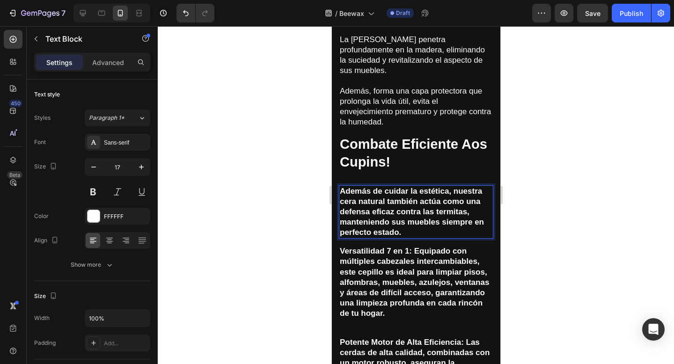
scroll to position [1898, 0]
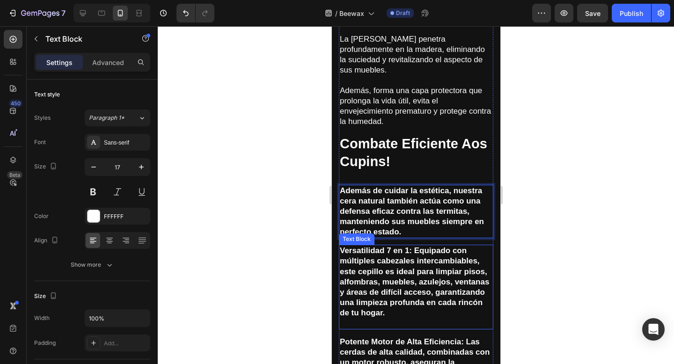
click at [436, 280] on strong "Versatilidad 7 en 1: Equipado con múltiples cabezales intercambiables, este cep…" at bounding box center [413, 281] width 149 height 71
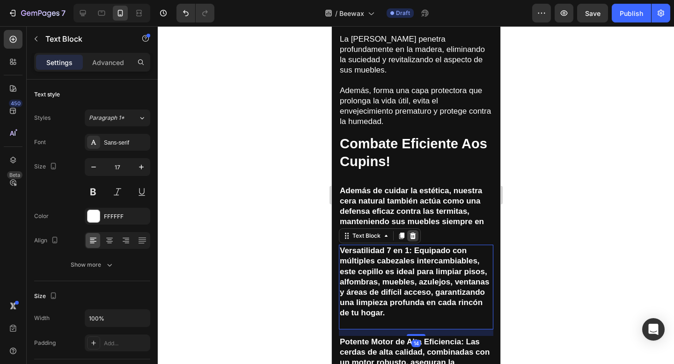
click at [415, 233] on icon at bounding box center [412, 235] width 7 height 7
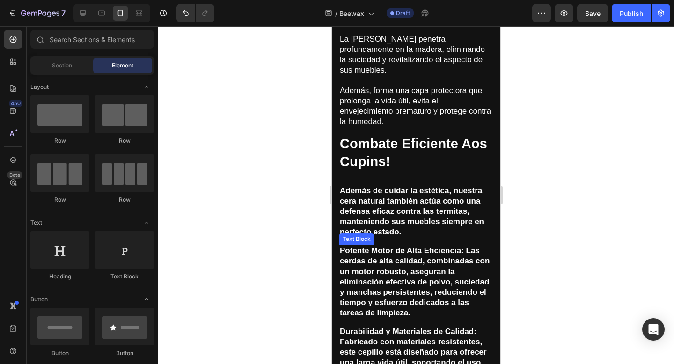
click at [417, 265] on strong "Potente Motor de Alta Eficiencia: Las cerdas de alta calidad, combinadas con un…" at bounding box center [414, 281] width 150 height 71
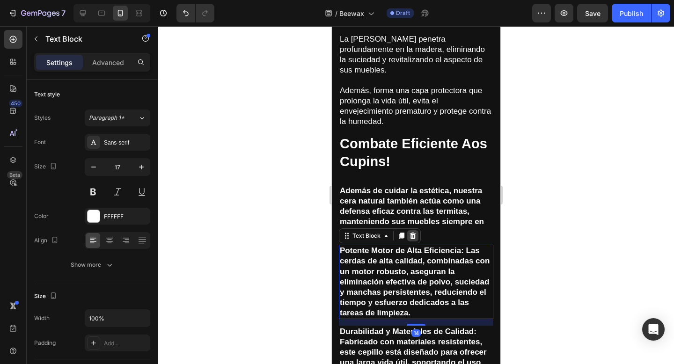
click at [414, 236] on icon at bounding box center [413, 236] width 6 height 7
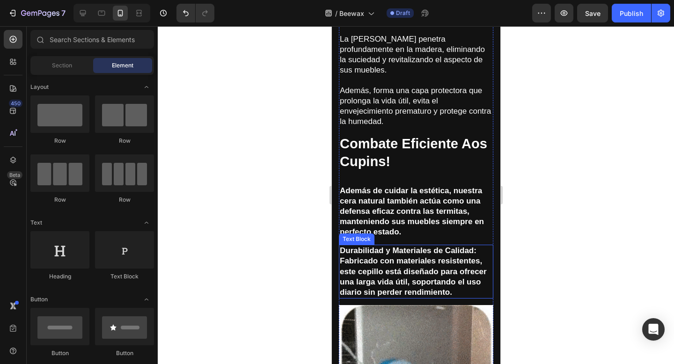
click at [419, 282] on strong "Durabilidad y Materiales de Calidad: Fabricado con materiales resistentes, este…" at bounding box center [412, 271] width 147 height 50
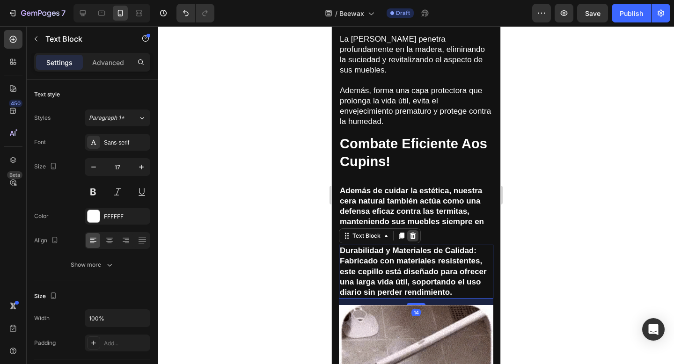
click at [413, 232] on div at bounding box center [412, 235] width 11 height 11
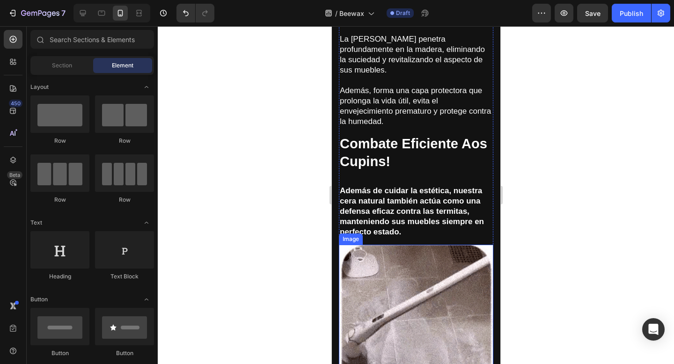
click at [420, 278] on img at bounding box center [415, 322] width 154 height 154
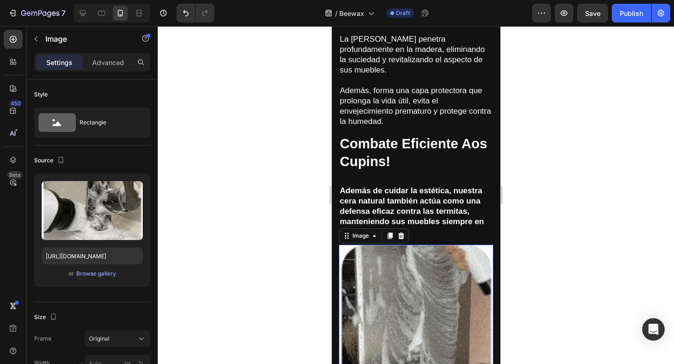
click at [388, 270] on img at bounding box center [415, 322] width 154 height 154
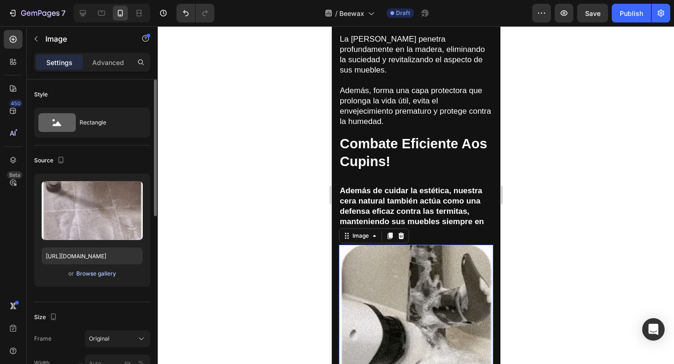
click at [97, 273] on div "Browse gallery" at bounding box center [96, 274] width 40 height 8
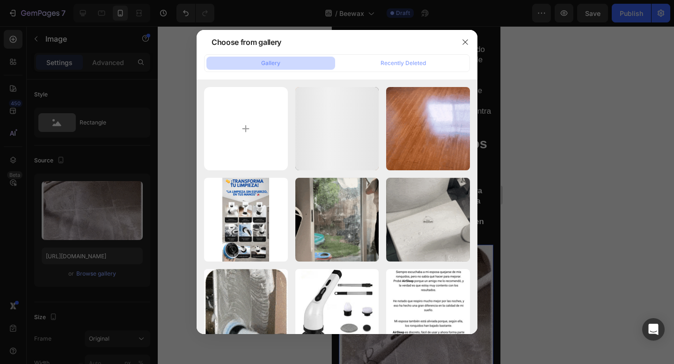
type input "C:\fakepath\gife-2_480x480_ef626430-7884-4497-845d-5e545f667896_600x600.webp"
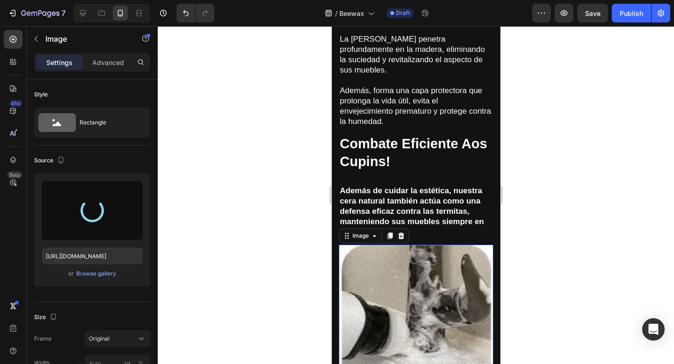
type input "[URL][DOMAIN_NAME]"
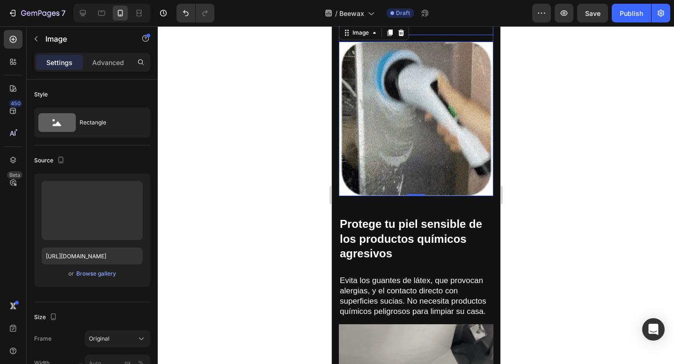
scroll to position [2105, 0]
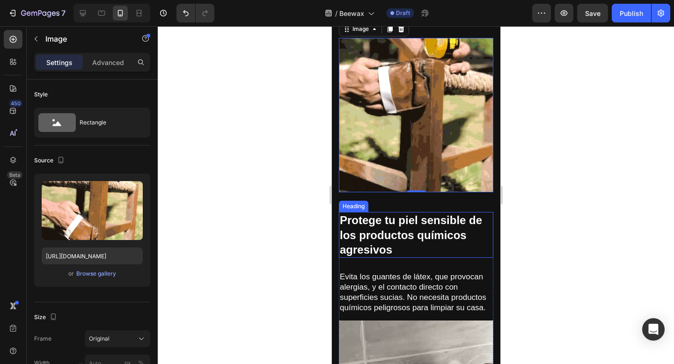
click at [433, 220] on strong "Protege tu piel sensible de los productos químicos agresivos" at bounding box center [410, 235] width 142 height 42
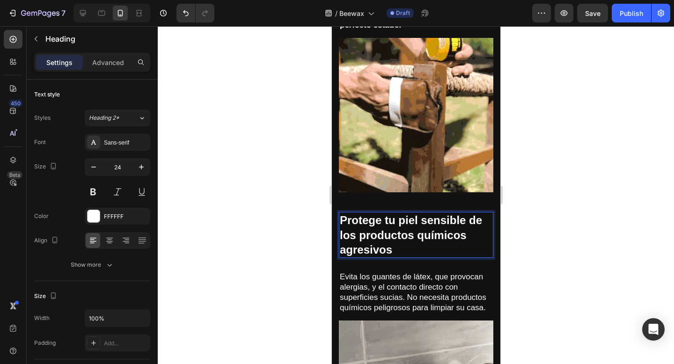
click at [439, 223] on strong "Protege tu piel sensible de los productos químicos agresivos" at bounding box center [410, 235] width 142 height 42
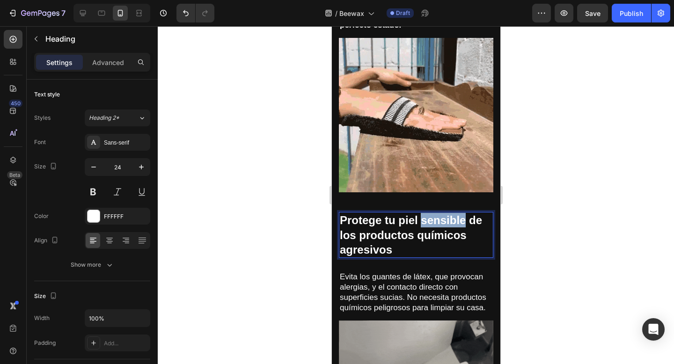
click at [439, 223] on strong "Protege tu piel sensible de los productos químicos agresivos" at bounding box center [410, 235] width 142 height 42
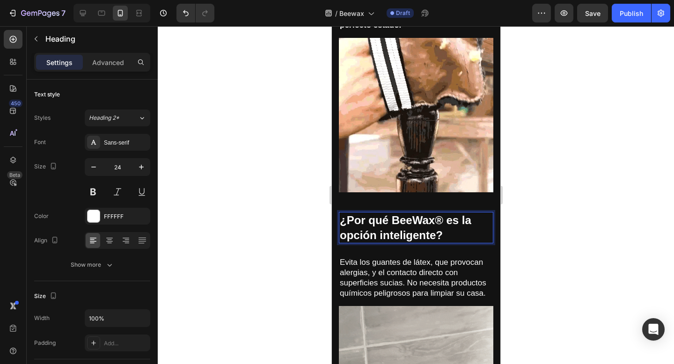
click at [441, 220] on strong "¿Por qué BeeWax® es la opción inteligente?" at bounding box center [405, 227] width 132 height 27
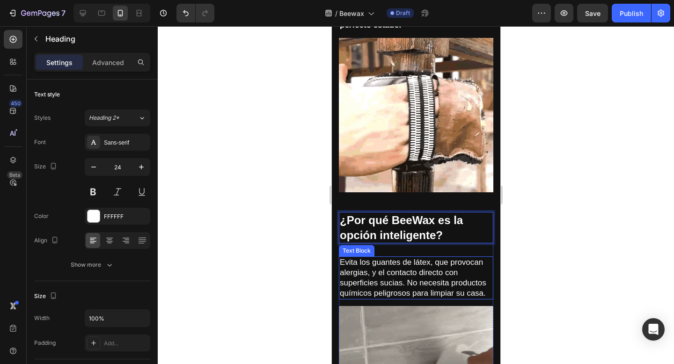
click at [403, 286] on p "Evita los guantes de látex, que provocan alergias, y el contacto directo con su…" at bounding box center [415, 277] width 153 height 41
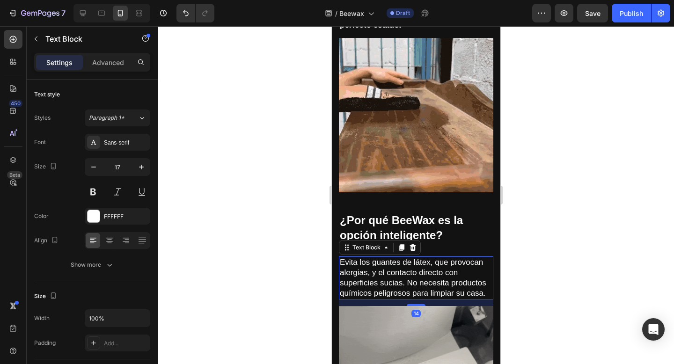
click at [403, 286] on p "Evita los guantes de látex, que provocan alergias, y el contacto directo con su…" at bounding box center [415, 277] width 153 height 41
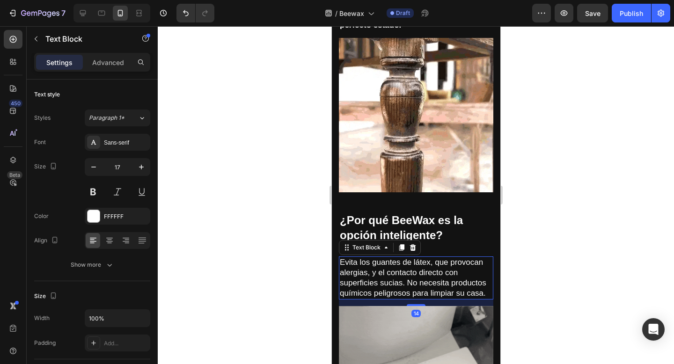
click at [403, 286] on p "Evita los guantes de látex, que provocan alergias, y el contacto directo con su…" at bounding box center [415, 277] width 153 height 41
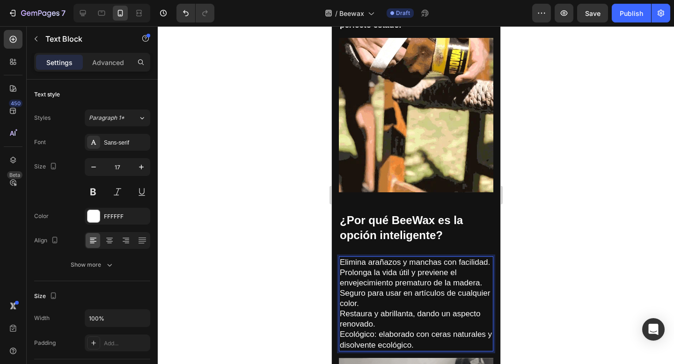
click at [484, 286] on p "Prolonga la vida útil y previene el envejecimiento prematuro de la madera." at bounding box center [415, 278] width 153 height 21
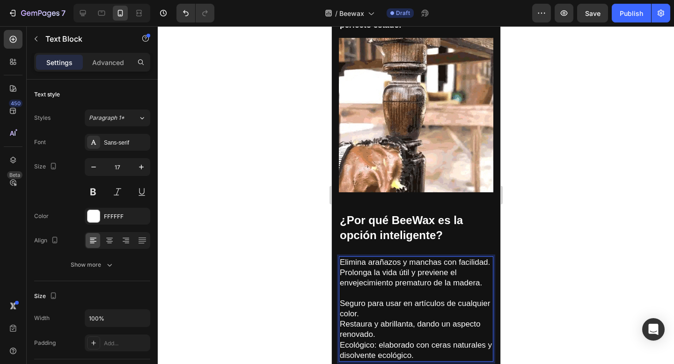
click at [462, 311] on p "Seguro para usar en artículos de cualquier color." at bounding box center [415, 309] width 153 height 21
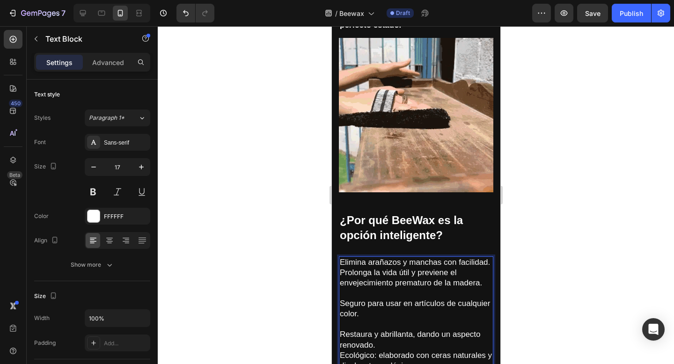
click at [447, 344] on p "Restaura y abrillanta, dando un aspecto renovado." at bounding box center [415, 339] width 153 height 21
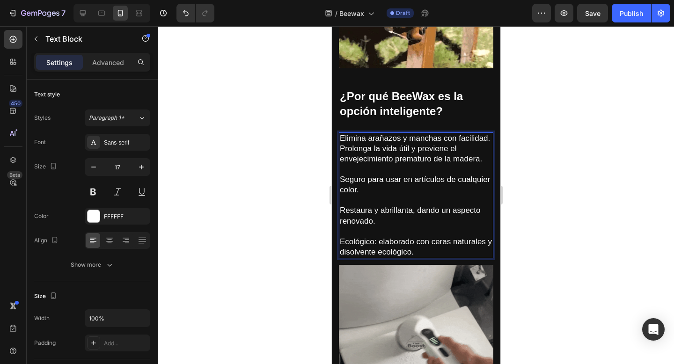
scroll to position [2284, 0]
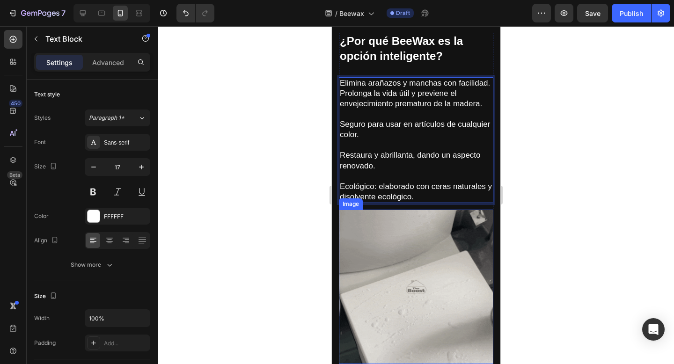
click at [442, 308] on img at bounding box center [415, 287] width 154 height 154
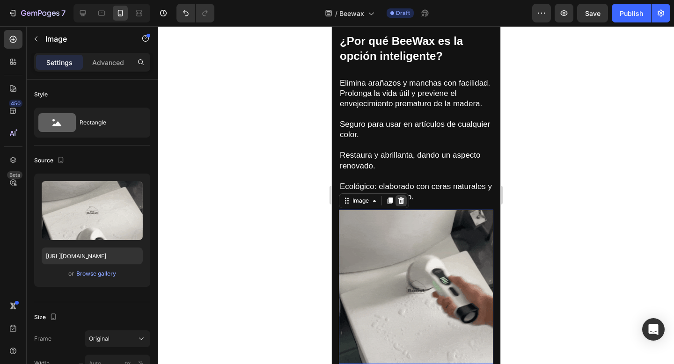
click at [400, 204] on icon at bounding box center [401, 201] width 6 height 7
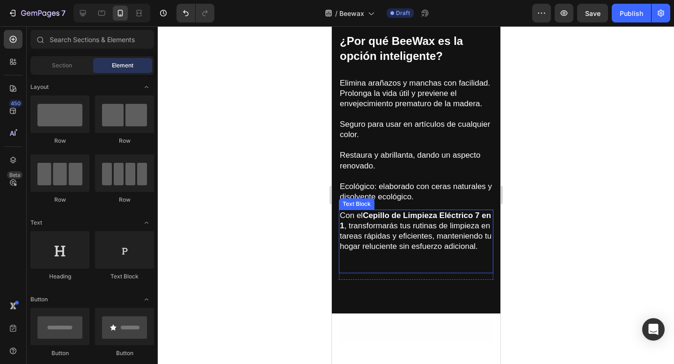
click at [408, 235] on p "Con el Cepillo de Limpieza Eléctrico 7 en 1 , transformarás tus rutinas de limp…" at bounding box center [415, 231] width 153 height 41
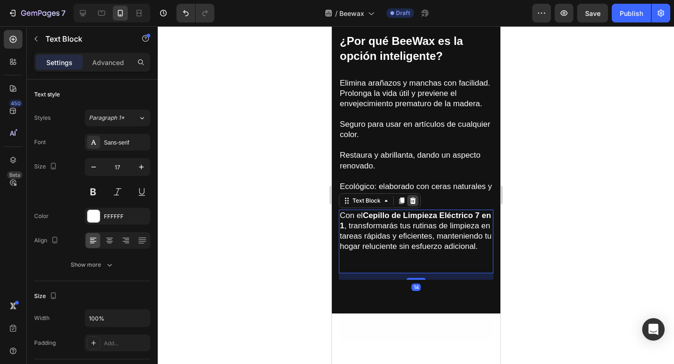
click at [413, 198] on icon at bounding box center [412, 200] width 7 height 7
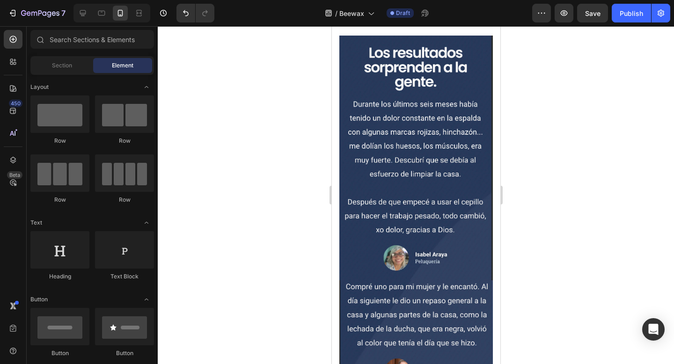
scroll to position [2492, 0]
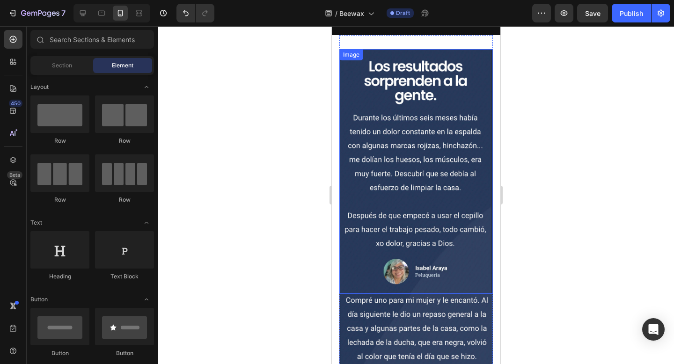
click at [421, 146] on img at bounding box center [416, 171] width 154 height 245
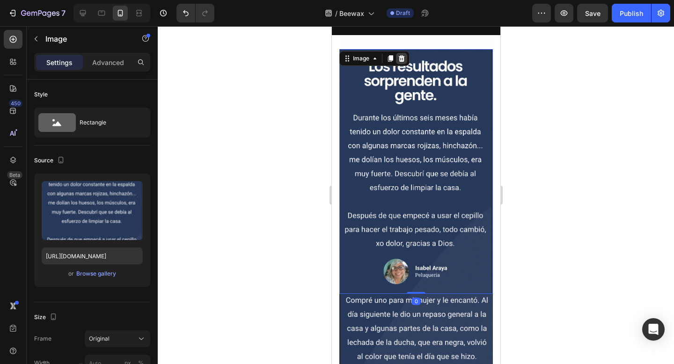
click at [401, 60] on icon at bounding box center [401, 58] width 6 height 7
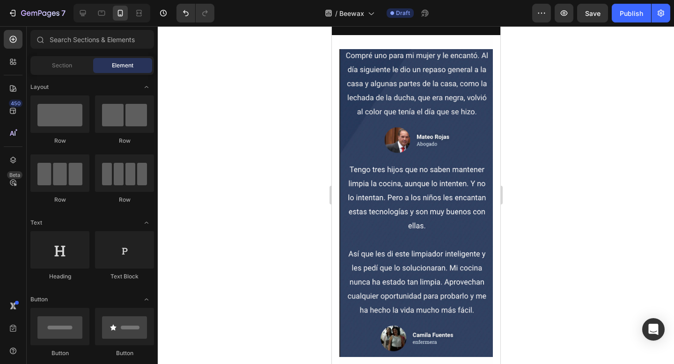
click at [401, 60] on img at bounding box center [416, 203] width 154 height 308
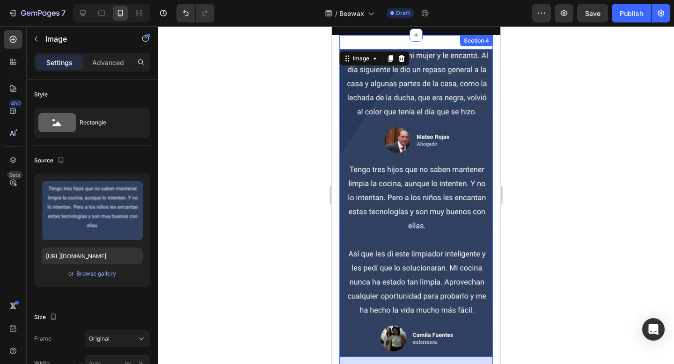
click at [407, 44] on div "Image 28 Section 4" at bounding box center [416, 209] width 154 height 349
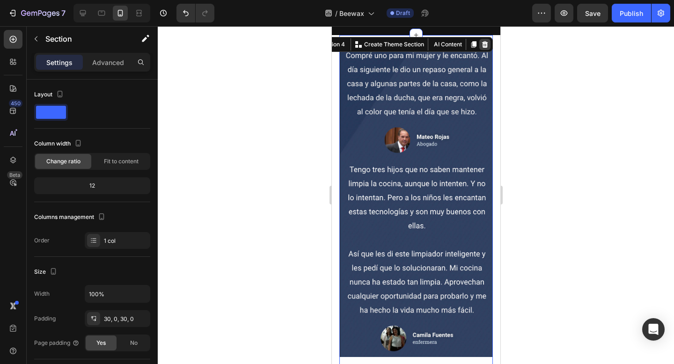
click at [485, 43] on icon at bounding box center [485, 44] width 6 height 7
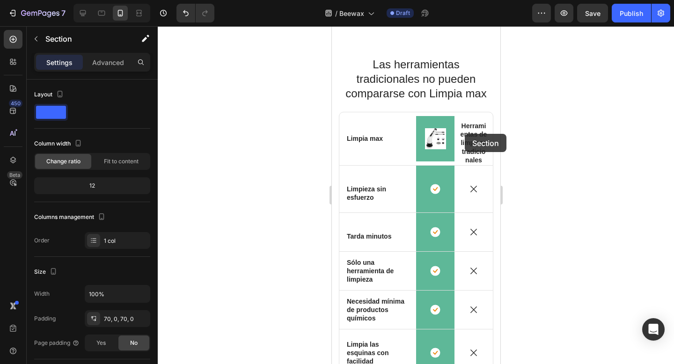
scroll to position [2460, 0]
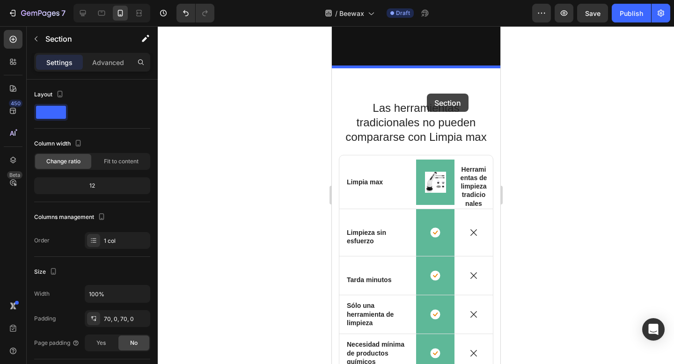
drag, startPoint x: 484, startPoint y: 172, endPoint x: 426, endPoint y: 94, distance: 97.5
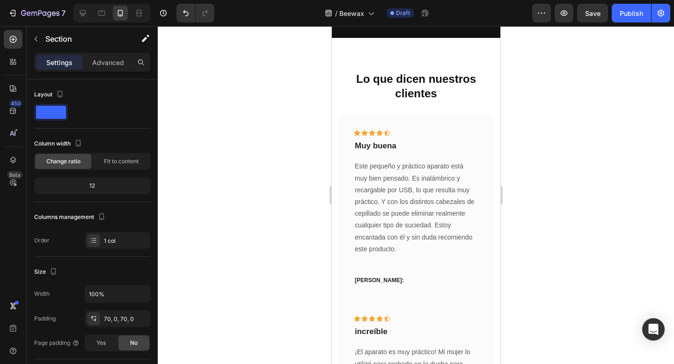
scroll to position [2504, 0]
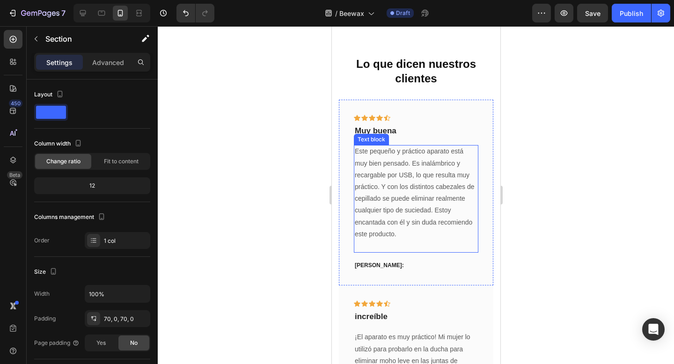
click at [374, 197] on p "Este pequeño y práctico aparato está muy bien pensado. Es inalámbrico y recarga…" at bounding box center [415, 199] width 123 height 106
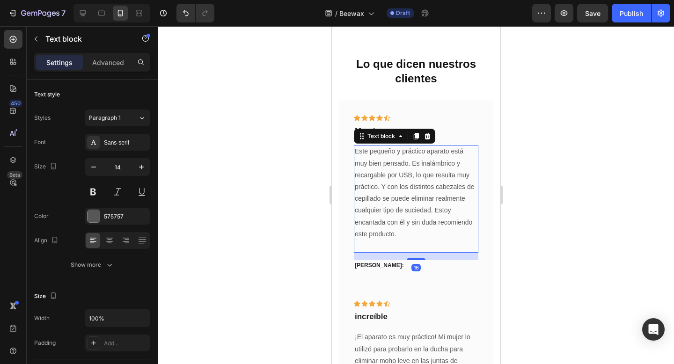
click at [374, 197] on p "Este pequeño y práctico aparato está muy bien pensado. Es inalámbrico y recarga…" at bounding box center [415, 199] width 123 height 106
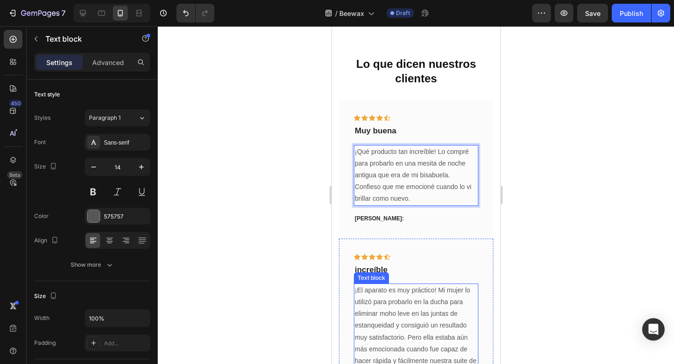
click at [425, 326] on p "¡El aparato es muy práctico! Mi mujer lo utilizó para probarlo en la ducha para…" at bounding box center [415, 350] width 123 height 130
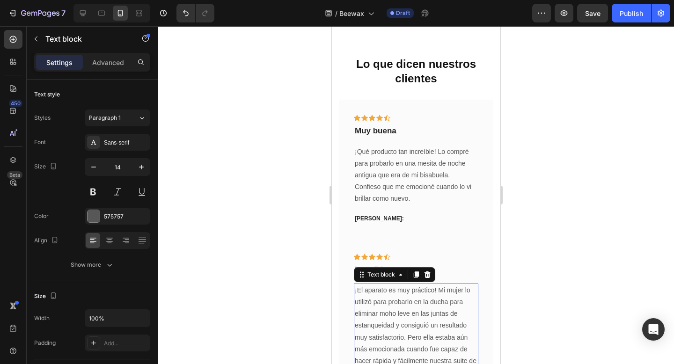
click at [425, 326] on p "¡El aparato es muy práctico! Mi mujer lo utilizó para probarlo en la ducha para…" at bounding box center [415, 350] width 123 height 130
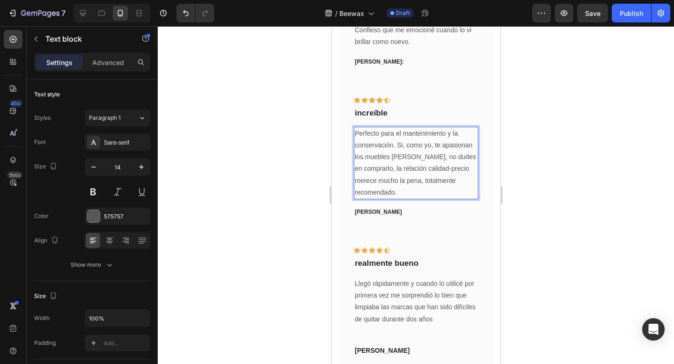
scroll to position [2662, 0]
click at [427, 296] on p "Llegó rápidamente y cuando lo utilicé por primera vez me sorprendió lo bien que…" at bounding box center [415, 306] width 123 height 59
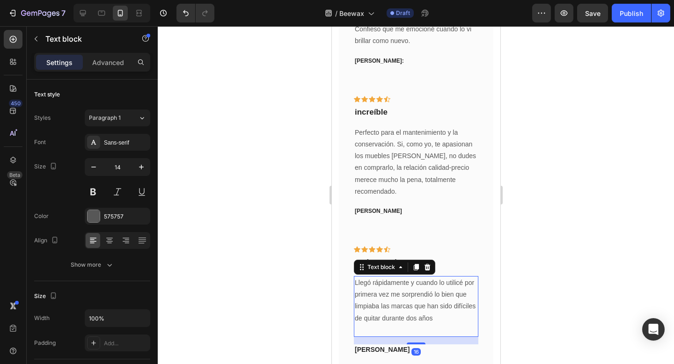
click at [427, 296] on p "Llegó rápidamente y cuando lo utilicé por primera vez me sorprendió lo bien que…" at bounding box center [415, 306] width 123 height 59
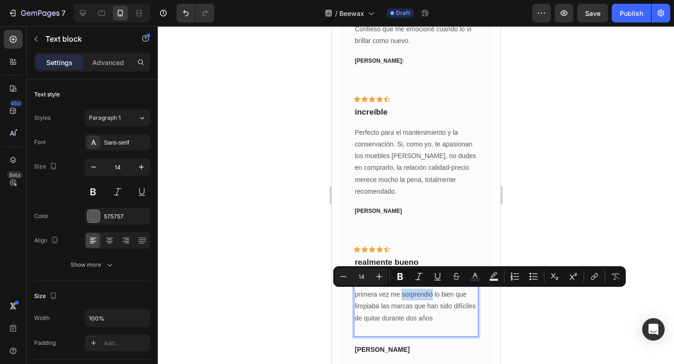
click at [415, 295] on p "Llegó rápidamente y cuando lo utilicé por primera vez me sorprendió lo bien que…" at bounding box center [415, 306] width 123 height 59
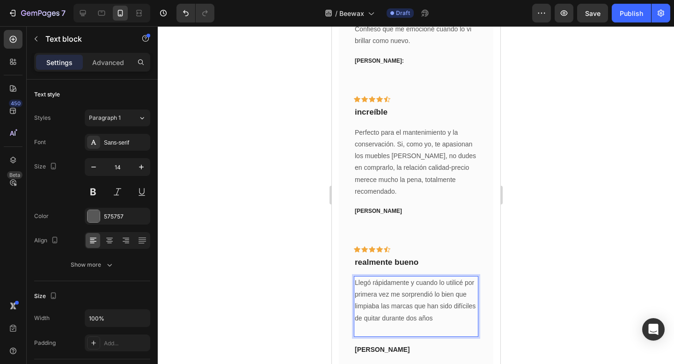
click at [415, 295] on p "Llegó rápidamente y cuando lo utilicé por primera vez me sorprendió lo bien que…" at bounding box center [415, 306] width 123 height 59
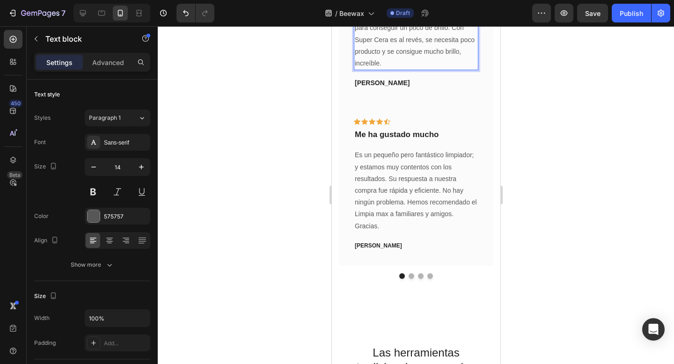
scroll to position [2957, 0]
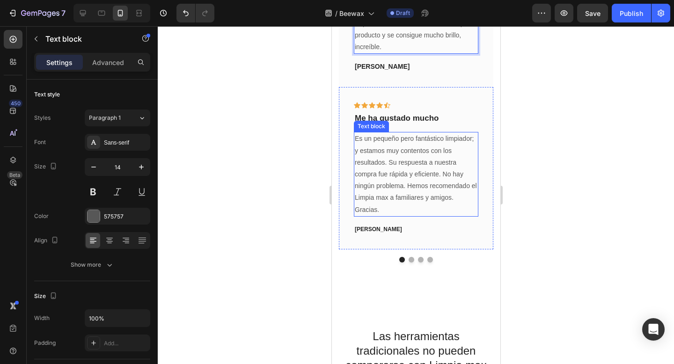
click at [422, 187] on p "Es un pequeño pero fantástico limpiador; y estamos muy contentos con los result…" at bounding box center [415, 174] width 123 height 82
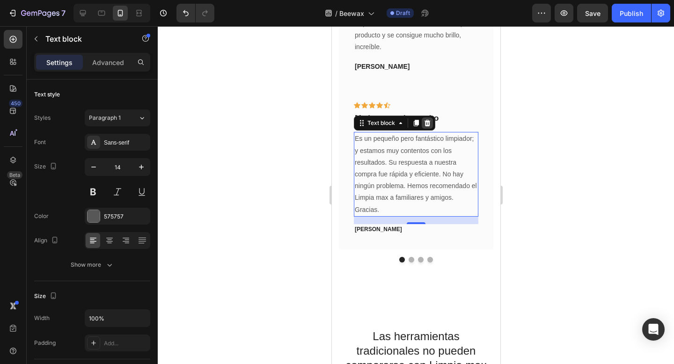
click at [427, 119] on icon at bounding box center [426, 122] width 7 height 7
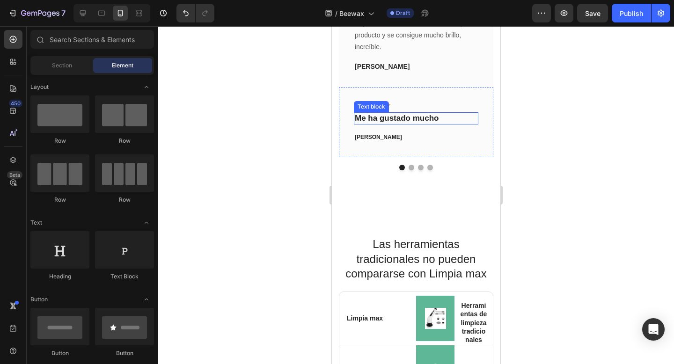
click at [417, 116] on p "Me ha gustado mucho" at bounding box center [415, 118] width 123 height 10
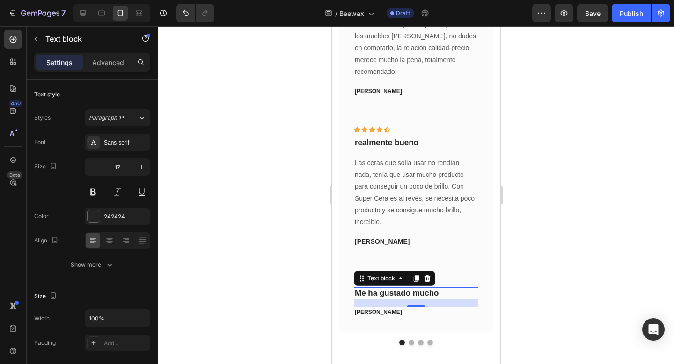
scroll to position [2785, 0]
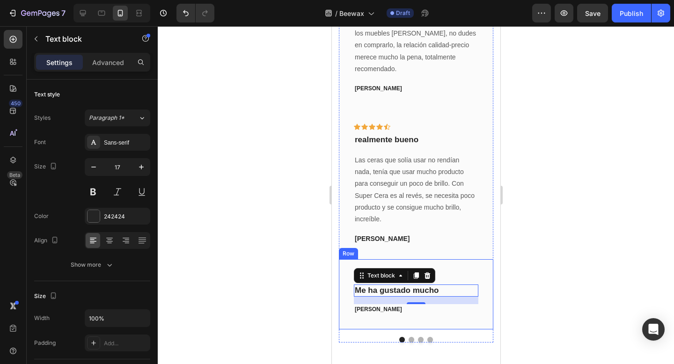
click at [462, 272] on div "Icon Icon Icon Icon Icon Row Me ha gustado mucho Text block 16 [PERSON_NAME] Te…" at bounding box center [415, 294] width 154 height 70
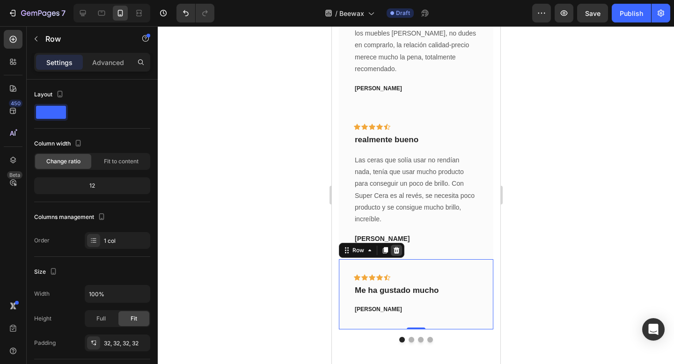
click at [396, 249] on icon at bounding box center [396, 250] width 6 height 7
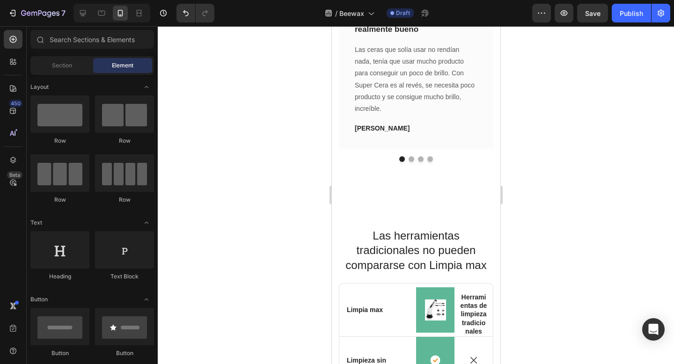
scroll to position [2898, 0]
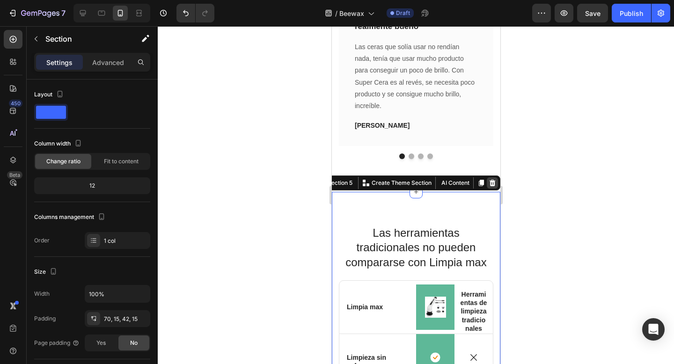
click at [494, 186] on icon at bounding box center [491, 182] width 7 height 7
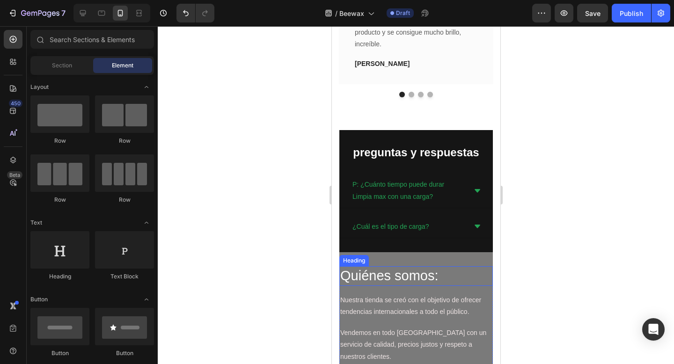
scroll to position [2930, 0]
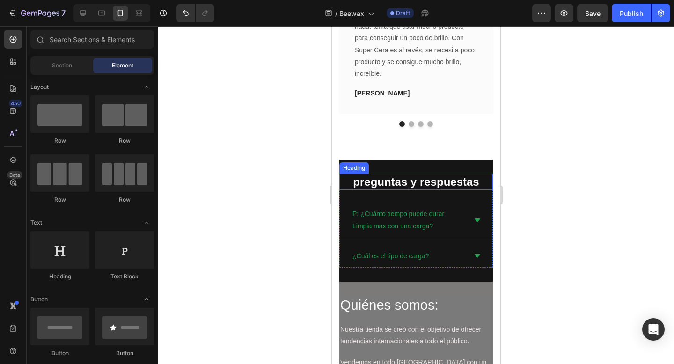
click at [451, 180] on h2 "preguntas y respuestas" at bounding box center [416, 182] width 154 height 16
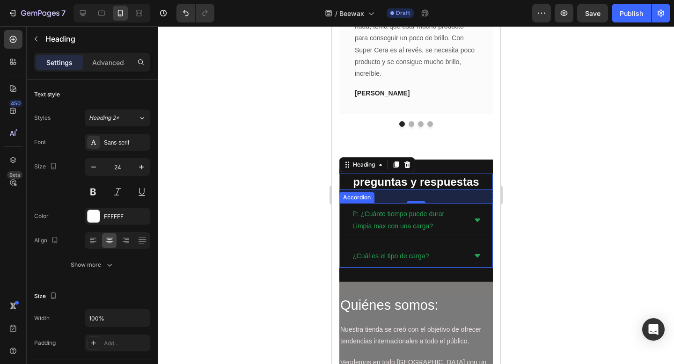
click at [403, 219] on p "P: ¿Cuánto tiempo puede durar Limpia max con una carga?" at bounding box center [408, 219] width 112 height 23
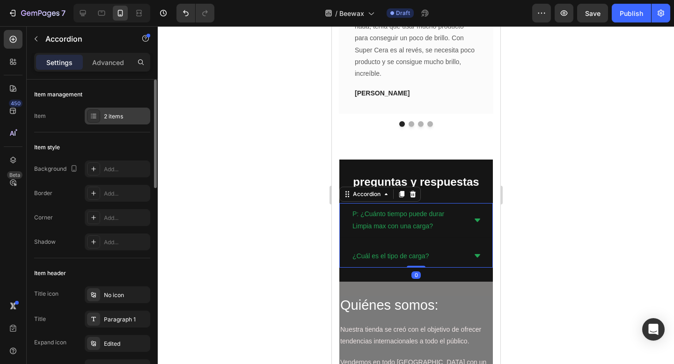
click at [107, 114] on div "2 items" at bounding box center [126, 116] width 44 height 8
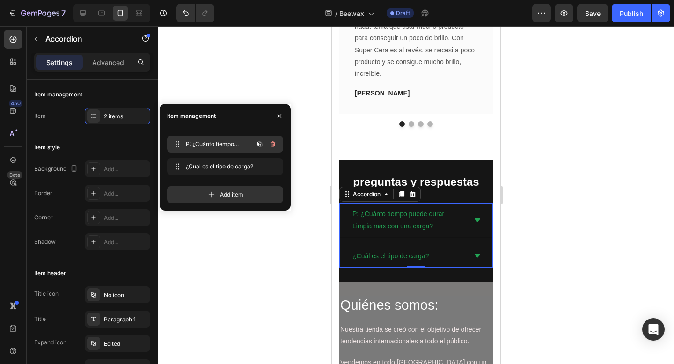
click at [210, 149] on div "P: ¿Cuánto tiempo puede durar Limpia max con una carga? P: ¿Cuánto tiempo puede…" at bounding box center [212, 144] width 82 height 13
click at [188, 140] on span "P: ¿Cuánto tiempo puede durar Limpia max con una carga?" at bounding box center [212, 144] width 53 height 8
click at [201, 146] on span "P: ¿Cuánto tiempo puede durar Limpia max con una carga?" at bounding box center [212, 144] width 53 height 8
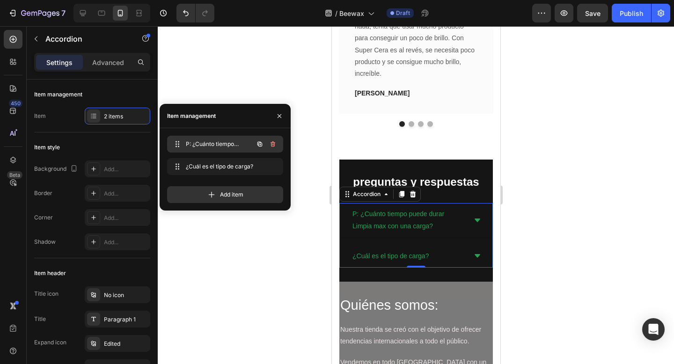
click at [201, 146] on span "P: ¿Cuánto tiempo puede durar Limpia max con una carga?" at bounding box center [212, 144] width 53 height 8
click at [396, 217] on p "P: ¿Cuánto tiempo puede durar Limpia max con una carga?" at bounding box center [408, 219] width 112 height 23
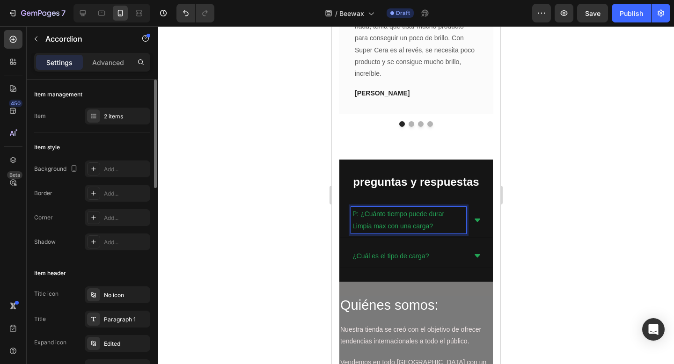
click at [40, 111] on div "Item" at bounding box center [40, 116] width 12 height 15
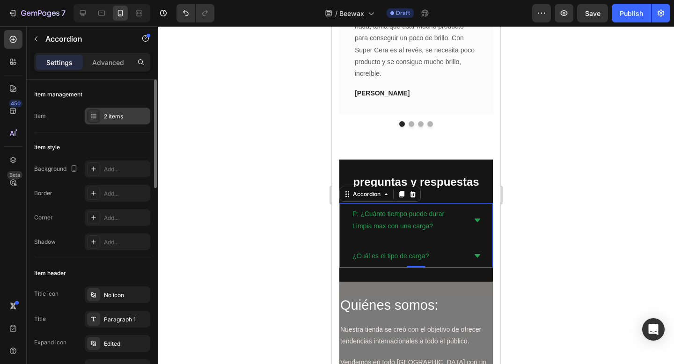
click at [90, 115] on icon at bounding box center [93, 115] width 7 height 7
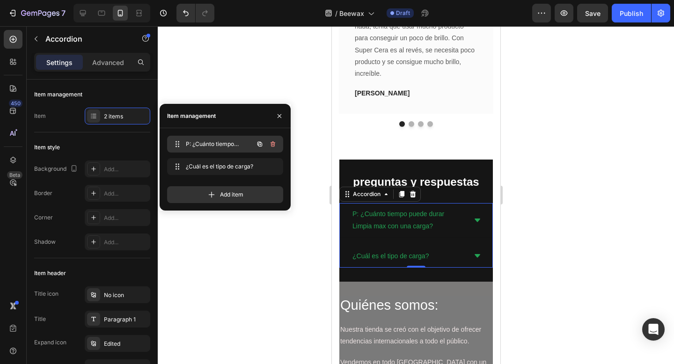
click at [209, 148] on span "P: ¿Cuánto tiempo puede durar Limpia max con una carga?" at bounding box center [212, 144] width 53 height 8
click at [176, 143] on icon at bounding box center [177, 143] width 7 height 7
click at [205, 142] on span "P: ¿Cuánto tiempo puede durar Limpia max con una carga?" at bounding box center [212, 144] width 53 height 8
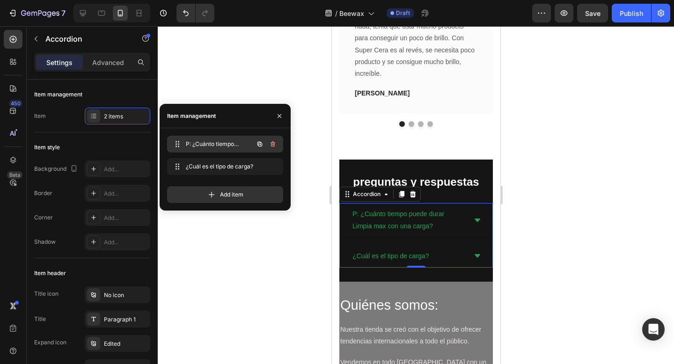
click at [205, 142] on span "P: ¿Cuánto tiempo puede durar Limpia max con una carga?" at bounding box center [212, 144] width 53 height 8
click at [369, 193] on div "Accordion" at bounding box center [366, 194] width 31 height 8
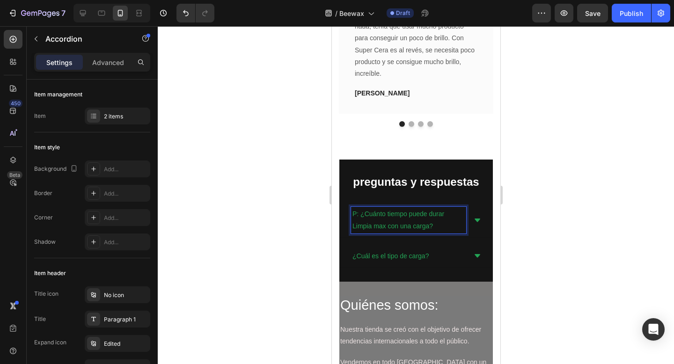
click at [429, 222] on p "P: ¿Cuánto tiempo puede durar Limpia max con una carga?" at bounding box center [408, 219] width 112 height 23
click at [475, 220] on icon at bounding box center [477, 220] width 6 height 3
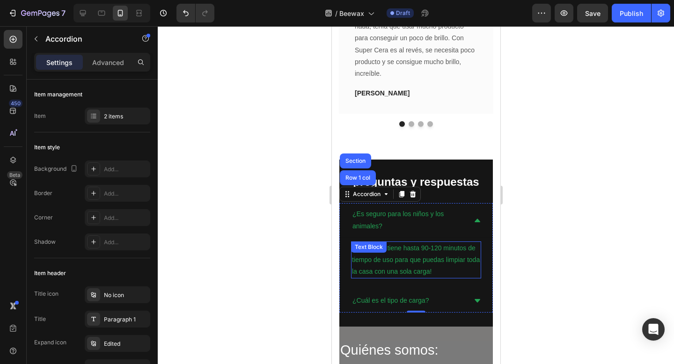
click at [439, 248] on p "Limpia max tiene hasta 90-120 minutos de tiempo de uso para que puedas limpiar …" at bounding box center [415, 260] width 128 height 36
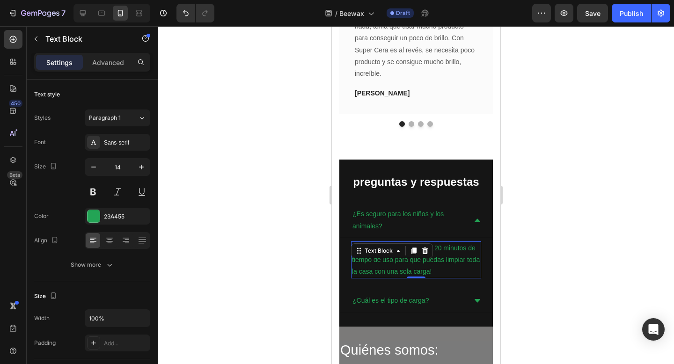
click at [451, 265] on p "Limpia max tiene hasta 90-120 minutos de tiempo de uso para que puedas limpiar …" at bounding box center [415, 260] width 128 height 36
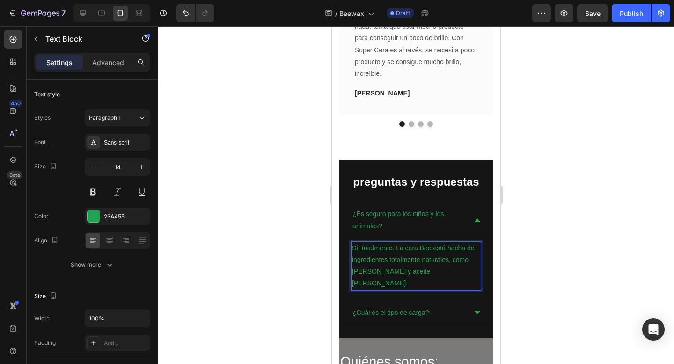
click at [432, 249] on p "Sí, totalmente. La cera Bee está hecha de ingredientes totalmente naturales, co…" at bounding box center [415, 265] width 128 height 47
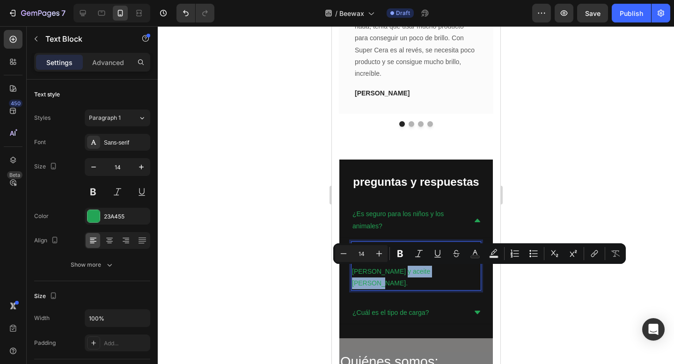
drag, startPoint x: 443, startPoint y: 275, endPoint x: 393, endPoint y: 277, distance: 49.6
click at [393, 277] on p "Sí, totalmente. La cera está hecha de ingredientes totalmente naturales, como […" at bounding box center [415, 265] width 128 height 47
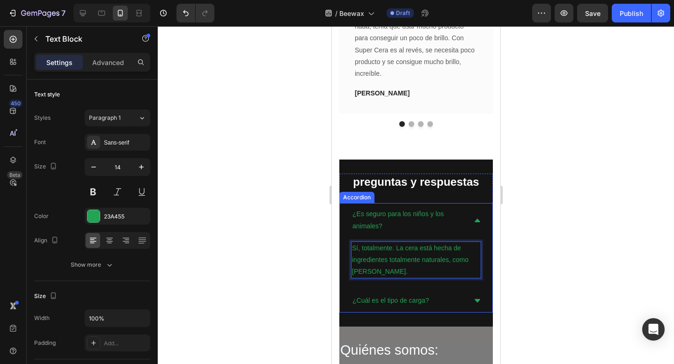
click at [415, 300] on p "¿Cuál es el tipo de carga?" at bounding box center [390, 301] width 76 height 12
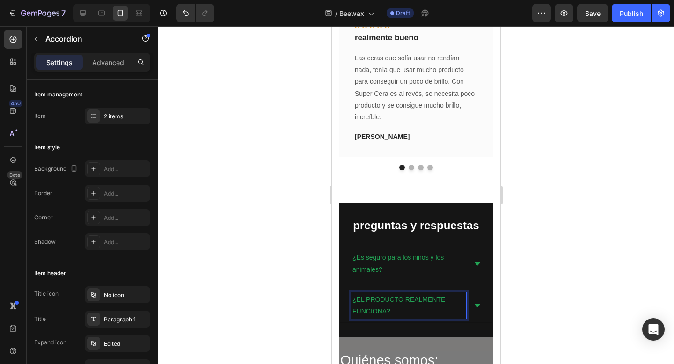
scroll to position [2885, 0]
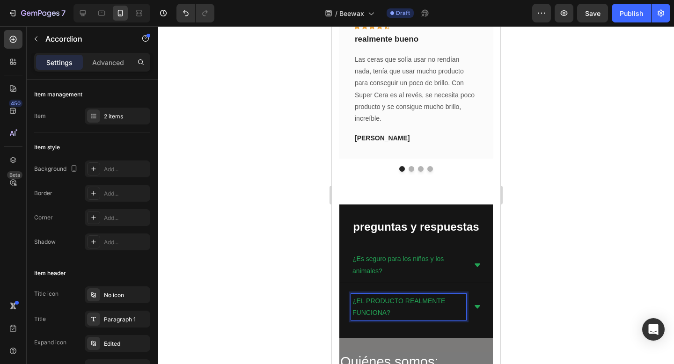
click at [483, 307] on div "¿EL PRODUCTO REALMENTE FUNCIONA?" at bounding box center [415, 307] width 153 height 34
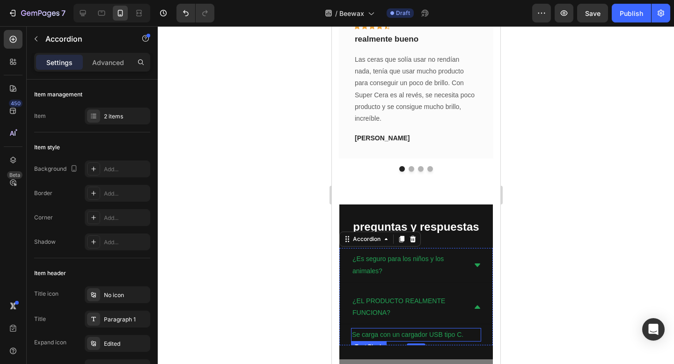
click at [388, 335] on p "Se carga con un cargador USB tipo C." at bounding box center [415, 335] width 128 height 12
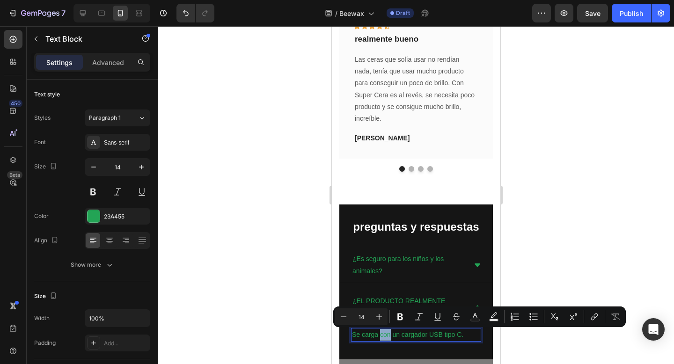
click at [388, 335] on p "Se carga con un cargador USB tipo C." at bounding box center [415, 335] width 128 height 12
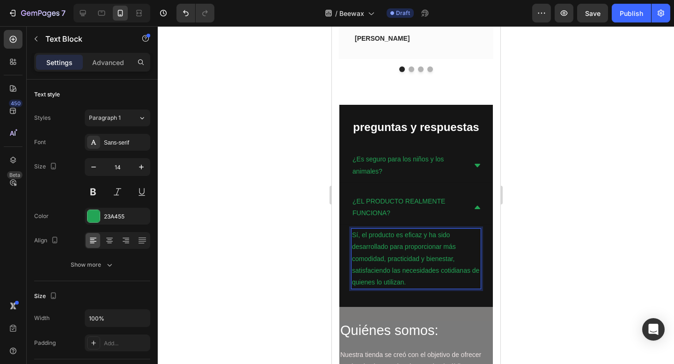
scroll to position [2985, 0]
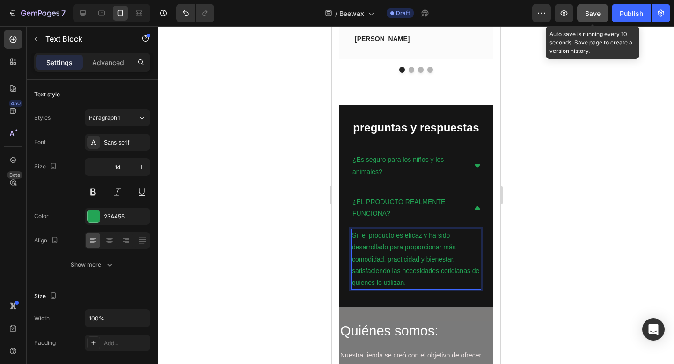
click at [600, 15] on span "Save" at bounding box center [592, 13] width 15 height 8
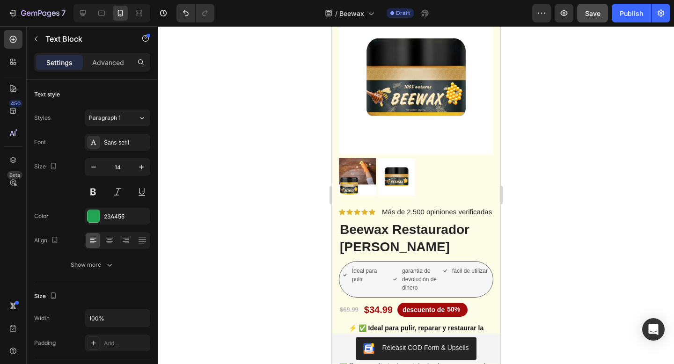
scroll to position [38, 0]
